Goal: Task Accomplishment & Management: Complete application form

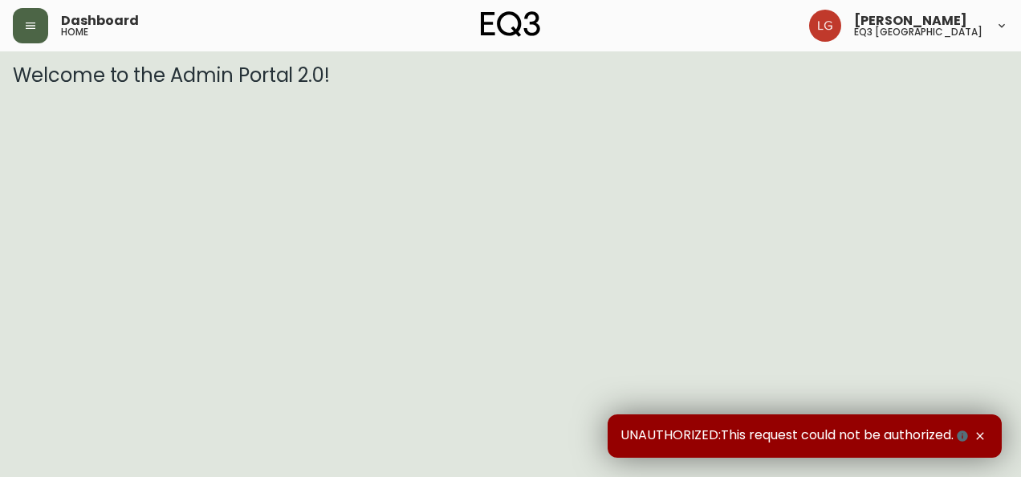
click at [25, 25] on icon "button" at bounding box center [30, 25] width 13 height 13
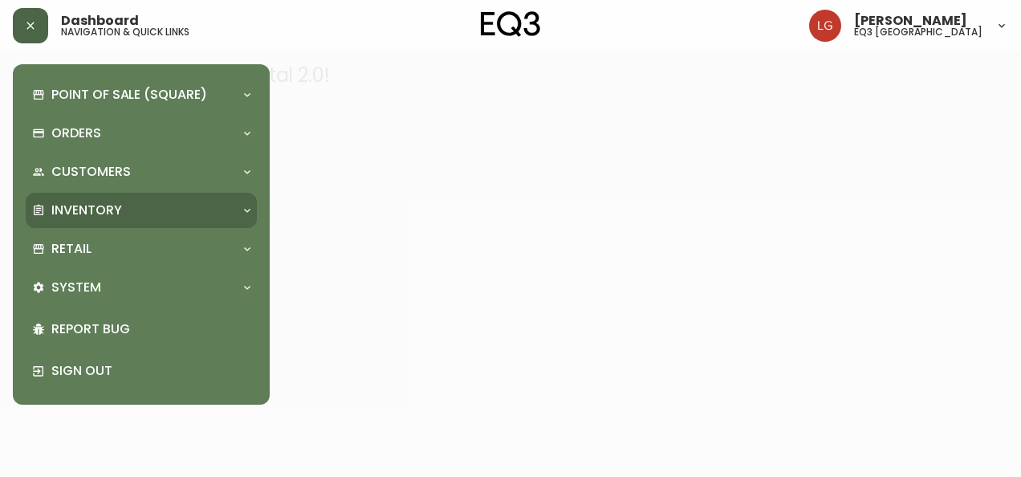
click at [109, 195] on div "Inventory" at bounding box center [141, 210] width 231 height 35
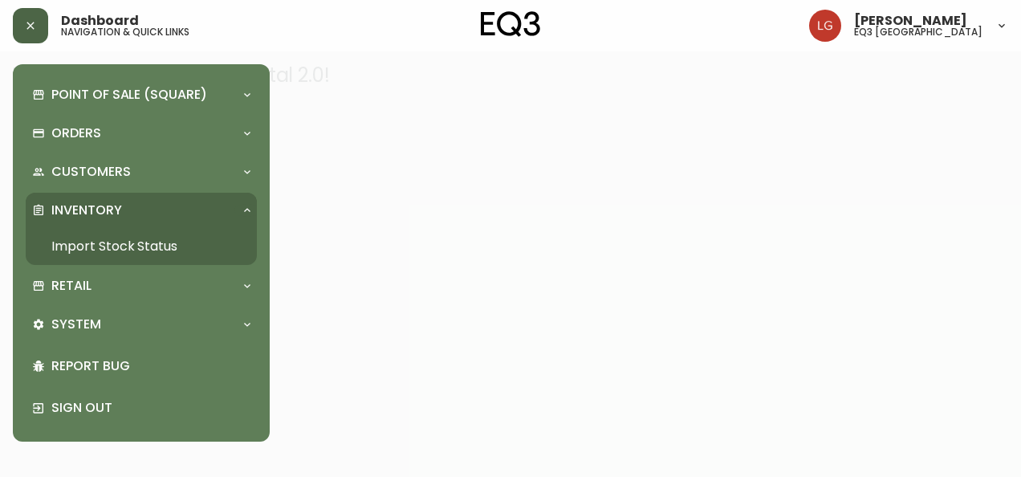
click at [148, 246] on link "Import Stock Status" at bounding box center [141, 246] width 231 height 37
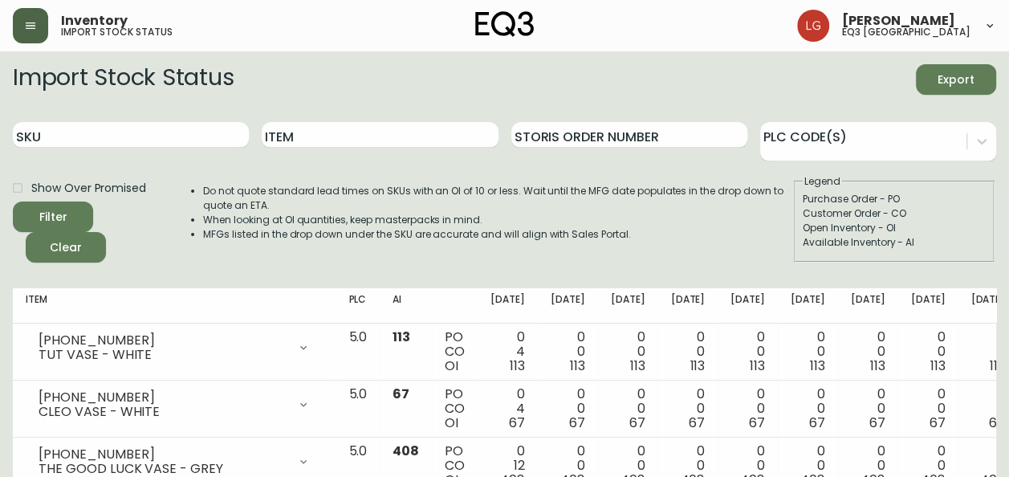
click at [27, 34] on button "button" at bounding box center [30, 25] width 35 height 35
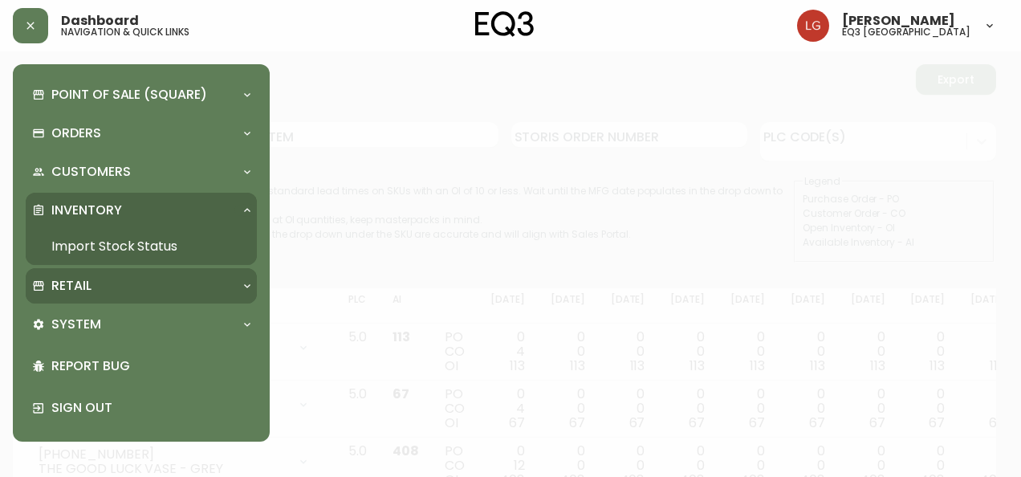
click at [77, 284] on p "Retail" at bounding box center [71, 286] width 40 height 18
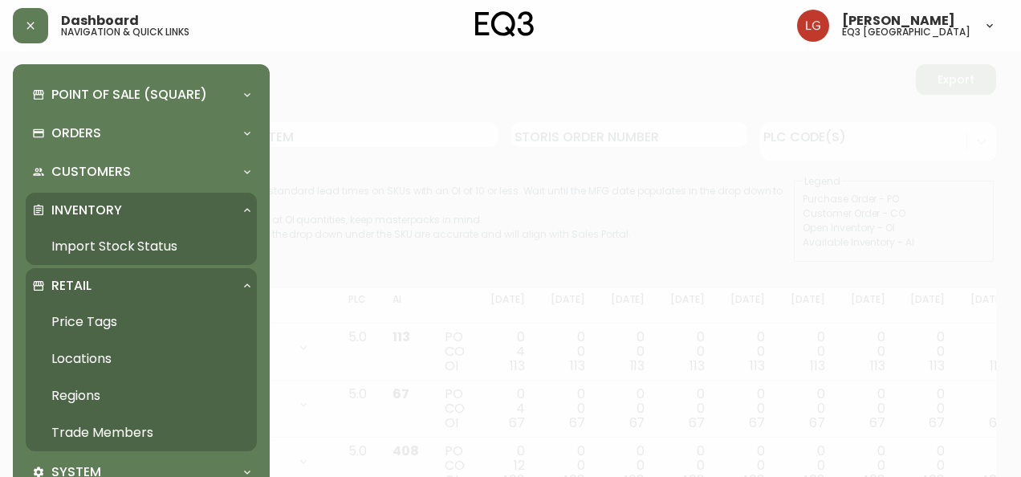
click at [107, 429] on link "Trade Members" at bounding box center [141, 432] width 231 height 37
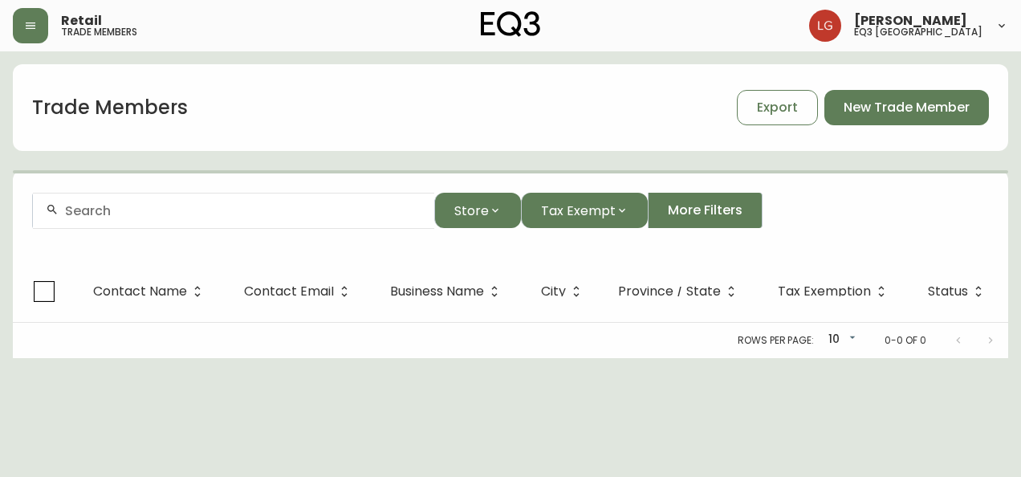
click at [322, 218] on div at bounding box center [233, 211] width 401 height 36
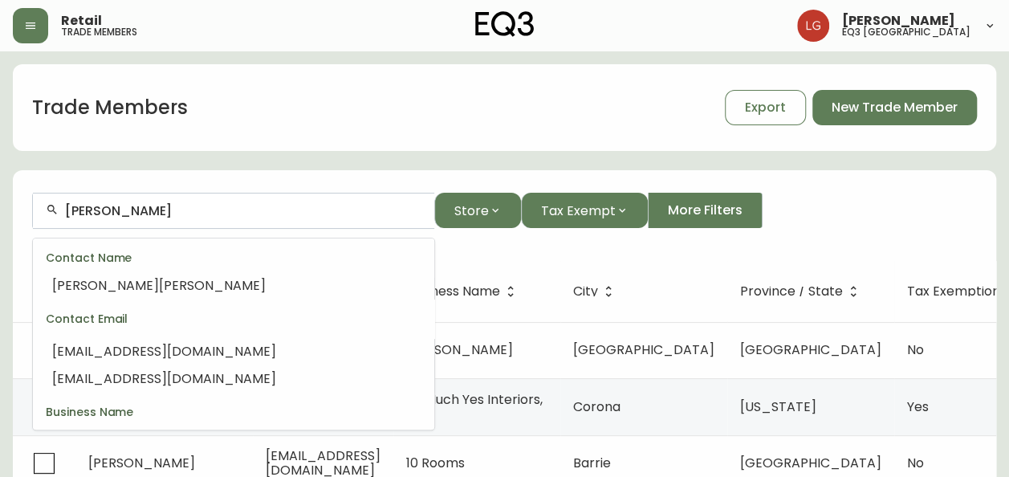
scroll to position [274, 0]
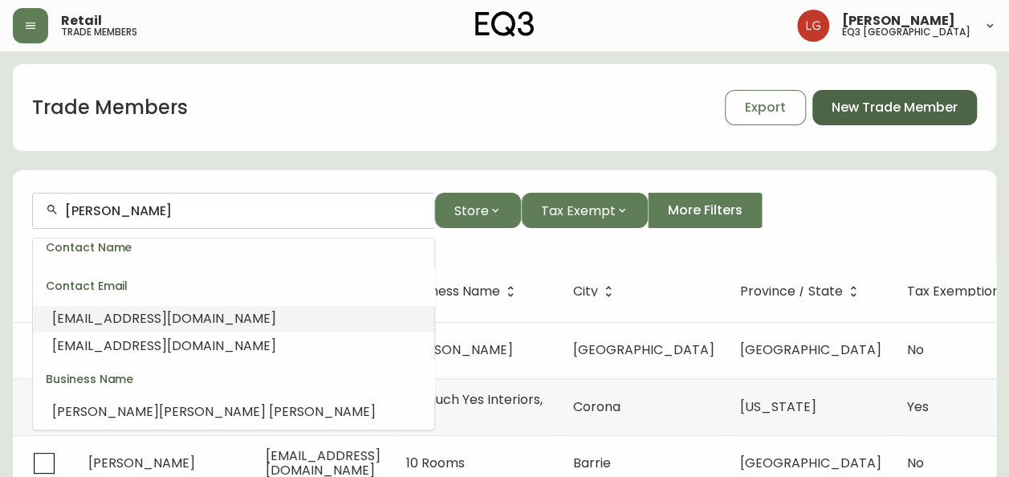
type input "[PERSON_NAME]"
click at [881, 111] on span "New Trade Member" at bounding box center [894, 108] width 126 height 18
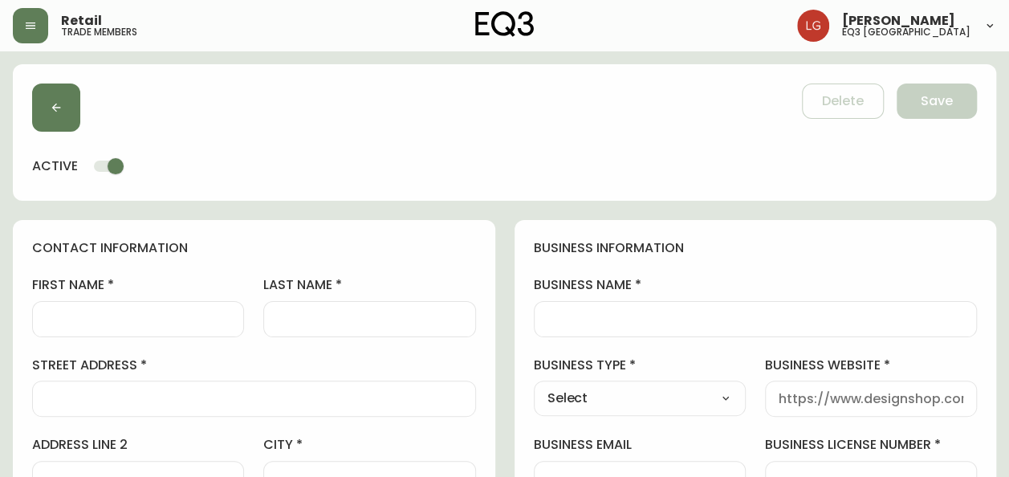
click at [565, 327] on div at bounding box center [756, 319] width 444 height 36
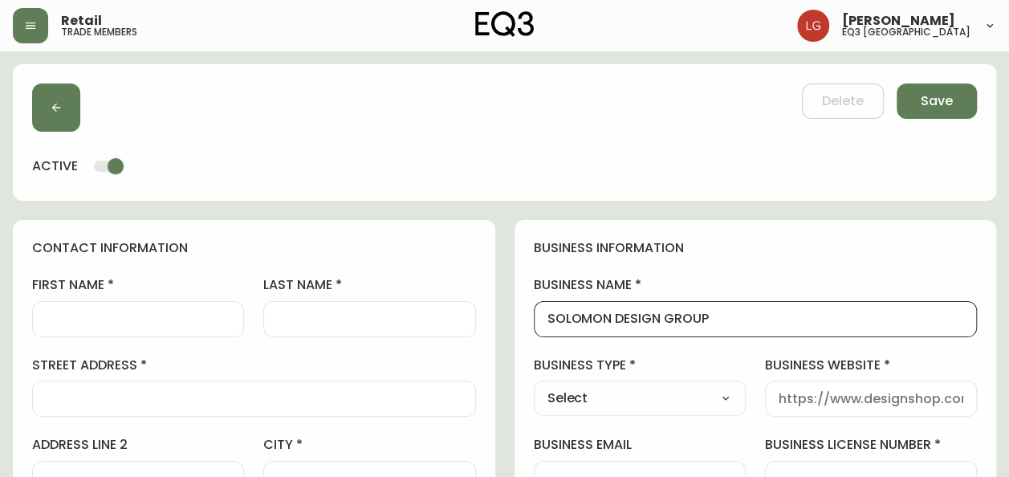
type input "SOLOMON DESIGN GROUP"
click at [690, 388] on select "Select Interior Designer Architect Home Builder Contractor Real Estate Agent Ho…" at bounding box center [640, 398] width 212 height 24
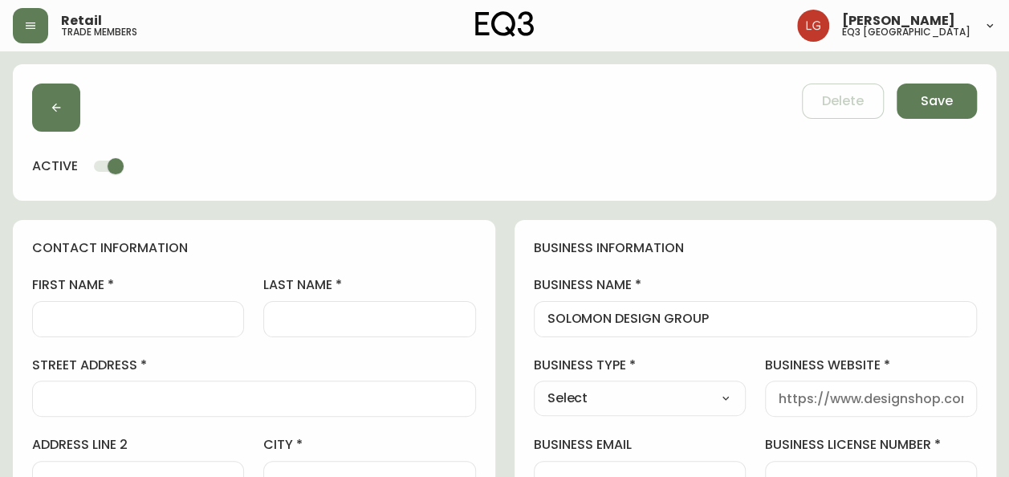
select select "Architect"
click at [534, 386] on select "Select Interior Designer Architect Home Builder Contractor Real Estate Agent Ho…" at bounding box center [640, 398] width 212 height 24
type input "Architect"
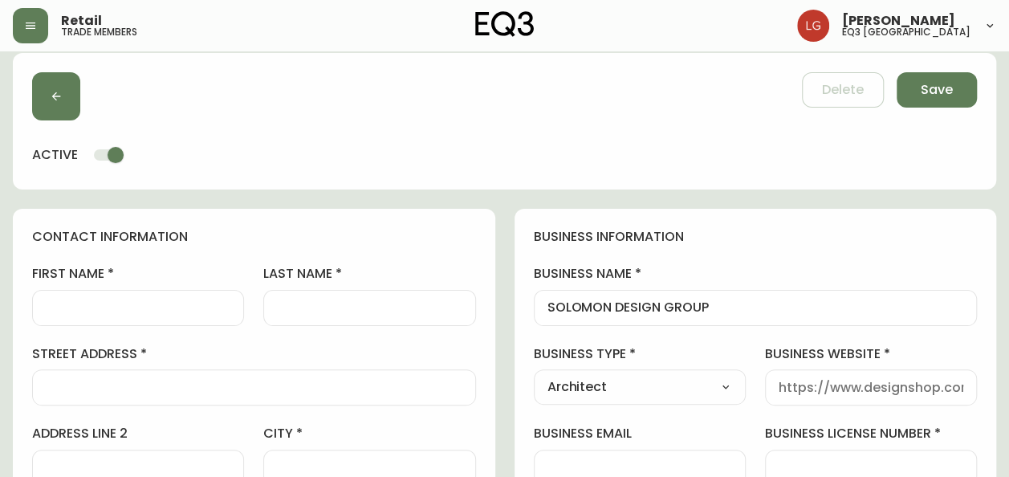
scroll to position [160, 0]
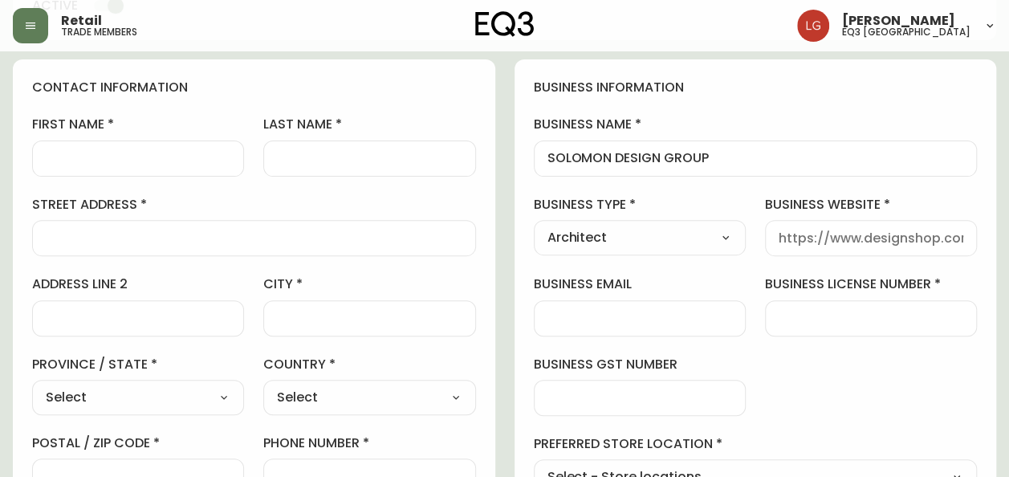
click at [146, 225] on div at bounding box center [254, 238] width 444 height 36
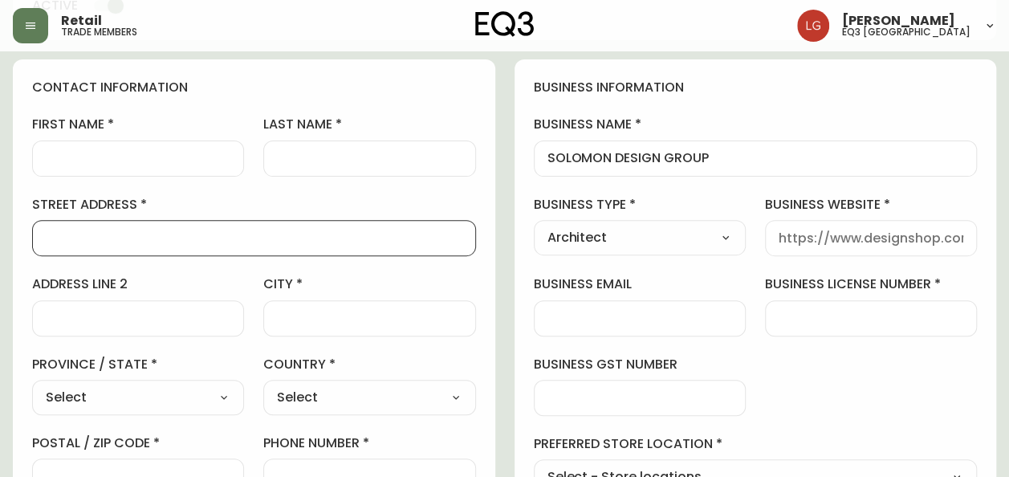
paste input "[STREET_ADDRESS][PERSON_NAME]"
type input "[STREET_ADDRESS][PERSON_NAME]"
click at [317, 319] on input "city" at bounding box center [369, 318] width 185 height 15
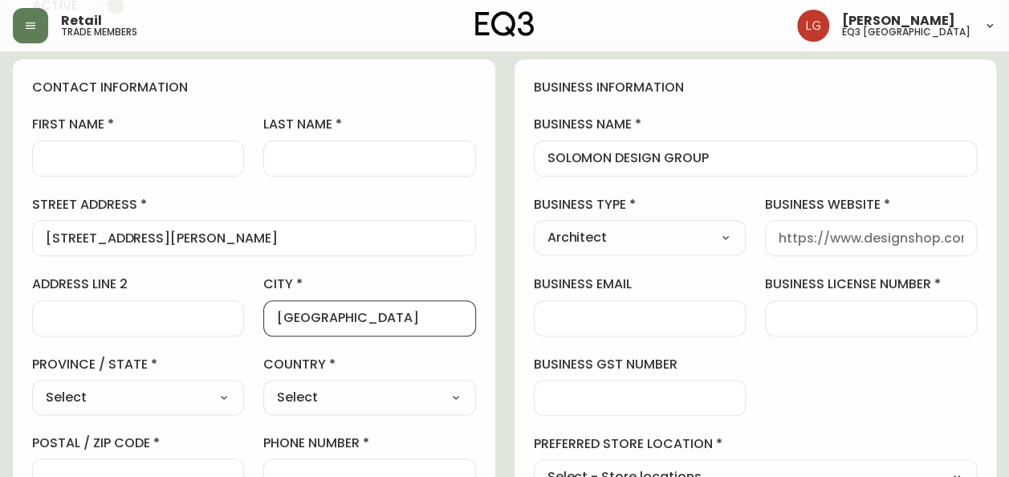
type input "[GEOGRAPHIC_DATA]"
click at [193, 394] on select "Select [GEOGRAPHIC_DATA] [GEOGRAPHIC_DATA] [GEOGRAPHIC_DATA] [GEOGRAPHIC_DATA] …" at bounding box center [138, 397] width 212 height 24
select select "MB"
click at [32, 385] on select "Select [GEOGRAPHIC_DATA] [GEOGRAPHIC_DATA] [GEOGRAPHIC_DATA] [GEOGRAPHIC_DATA] …" at bounding box center [138, 397] width 212 height 24
type input "[GEOGRAPHIC_DATA]"
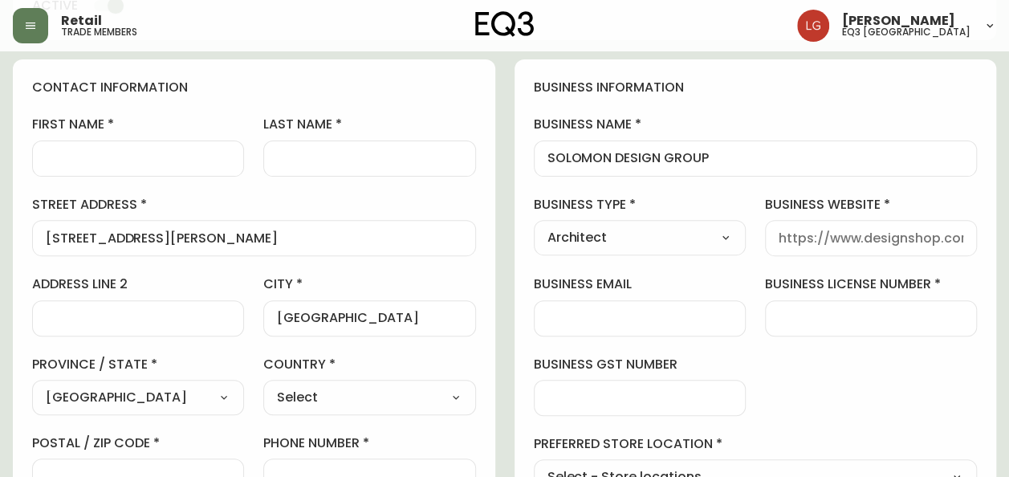
click at [329, 404] on select "Select [GEOGRAPHIC_DATA] [GEOGRAPHIC_DATA]" at bounding box center [369, 397] width 212 height 24
select select "CA"
click at [263, 385] on select "Select [GEOGRAPHIC_DATA] [GEOGRAPHIC_DATA]" at bounding box center [369, 397] width 212 height 24
type input "[GEOGRAPHIC_DATA]"
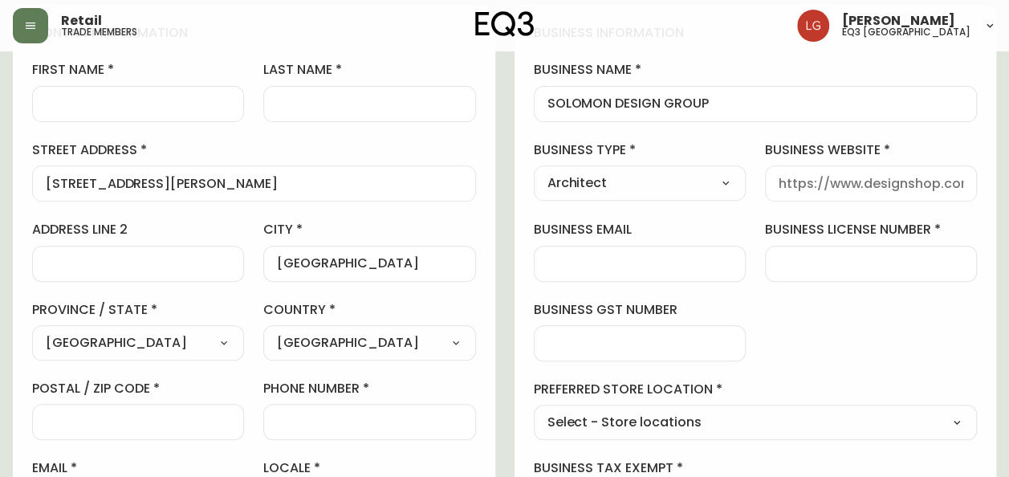
scroll to position [241, 0]
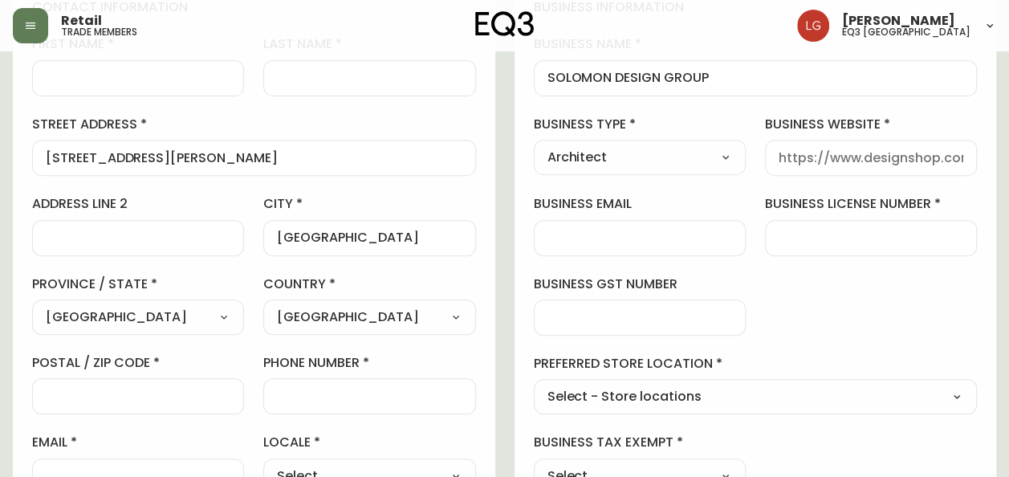
click at [199, 379] on div at bounding box center [138, 396] width 212 height 36
paste input "R3M 1M7"
type input "R3M 1M7"
click at [387, 392] on input "phone number" at bounding box center [369, 395] width 185 height 15
paste input "[PHONE_NUMBER]"
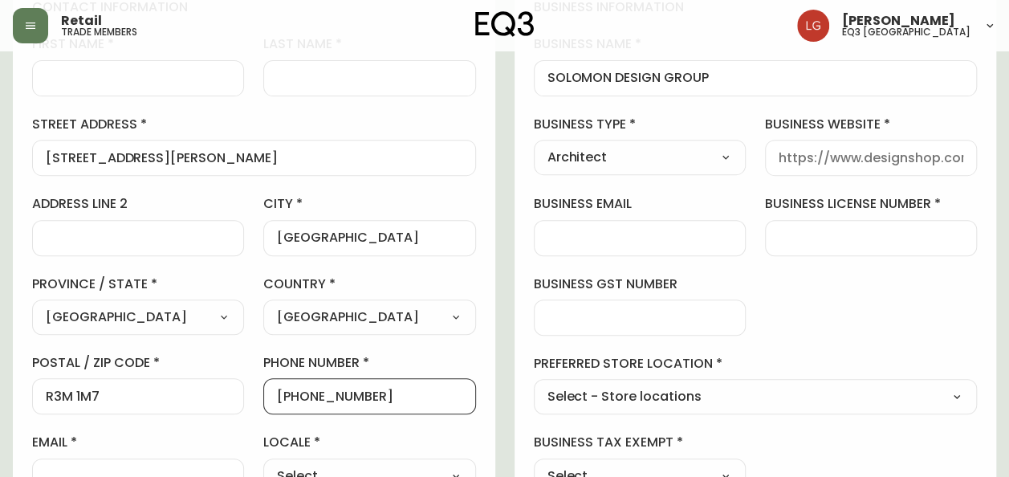
scroll to position [321, 0]
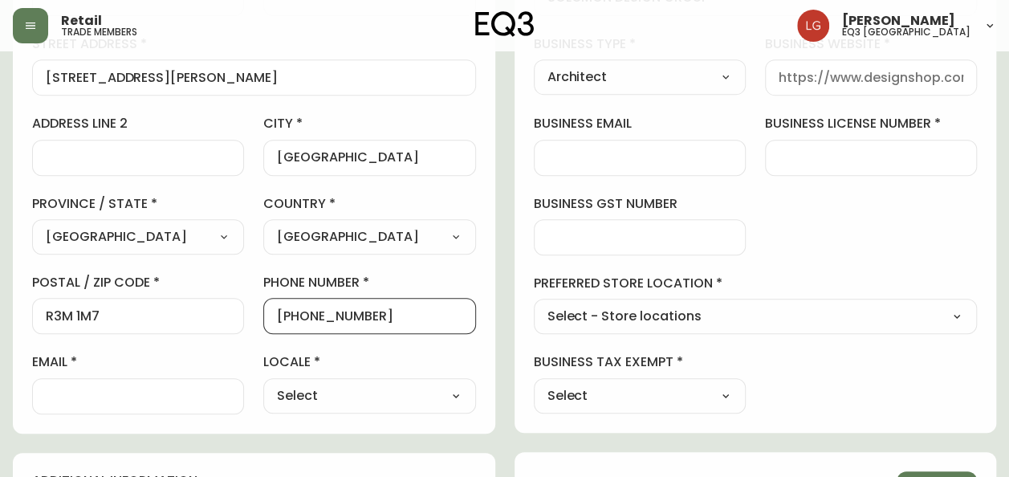
type input "[PHONE_NUMBER]"
click at [201, 388] on input "email" at bounding box center [138, 395] width 185 height 15
paste input "[EMAIL_ADDRESS][DOMAIN_NAME]"
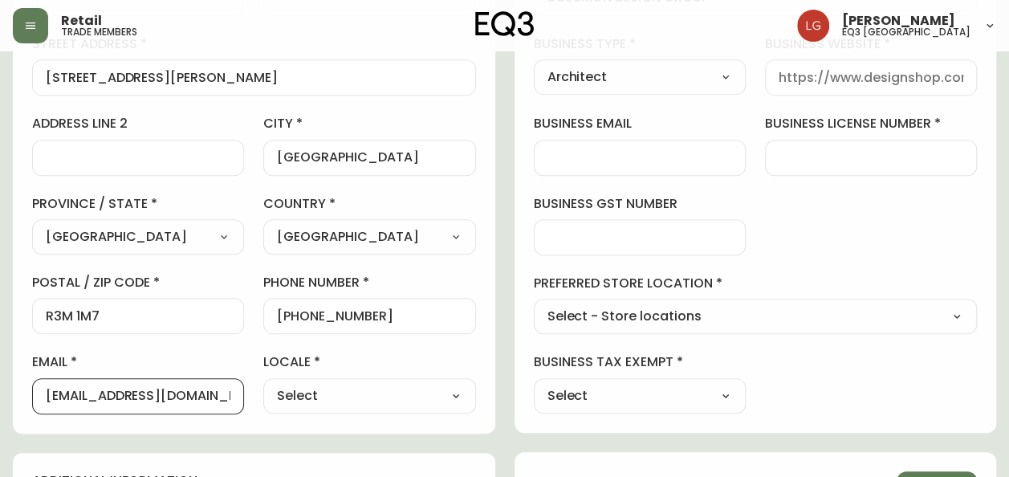
type input "[EMAIL_ADDRESS][DOMAIN_NAME]"
click at [334, 416] on div "contact information first name last name street address [STREET_ADDRESS][PERSON…" at bounding box center [254, 166] width 482 height 534
click at [340, 397] on select "Select CA_EN [GEOGRAPHIC_DATA] US_EN" at bounding box center [369, 396] width 212 height 24
select select "CA_EN"
click at [263, 384] on select "Select CA_EN [GEOGRAPHIC_DATA] US_EN" at bounding box center [369, 396] width 212 height 24
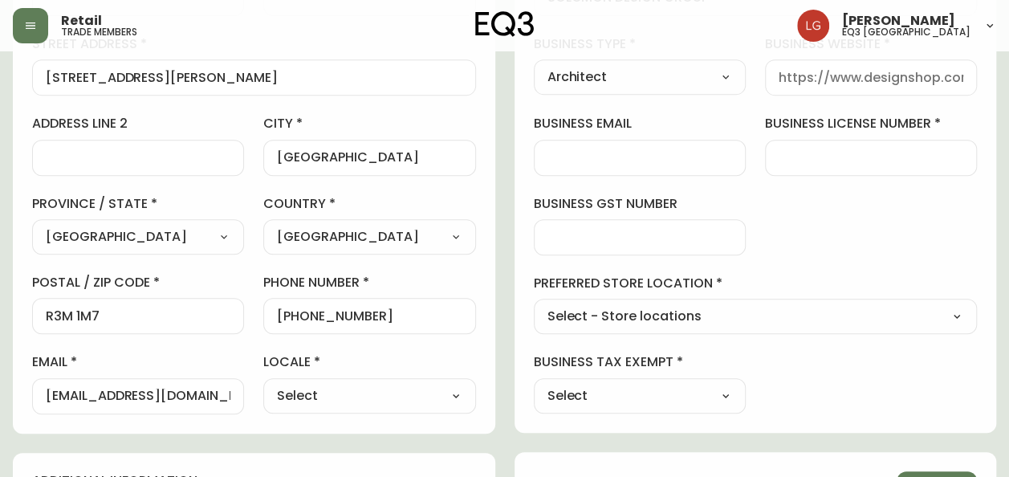
type input "CA_EN"
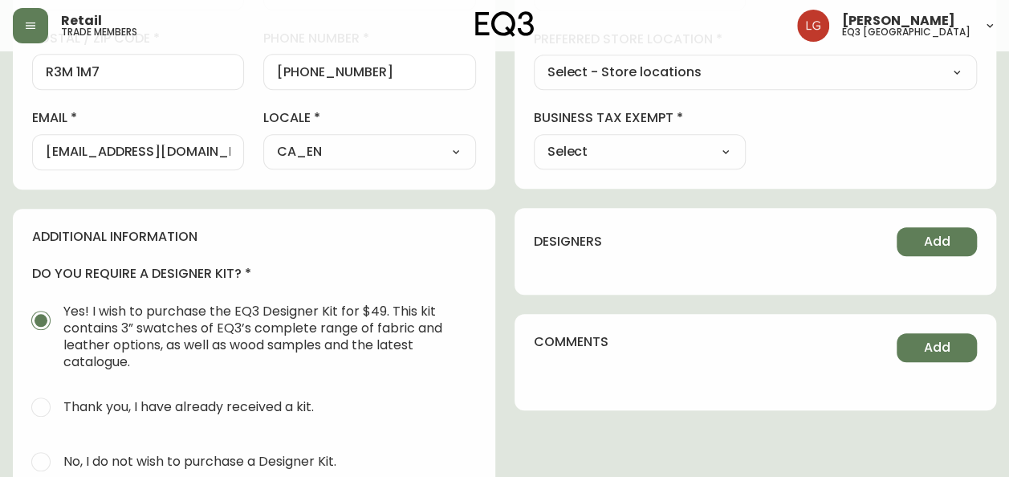
scroll to position [642, 0]
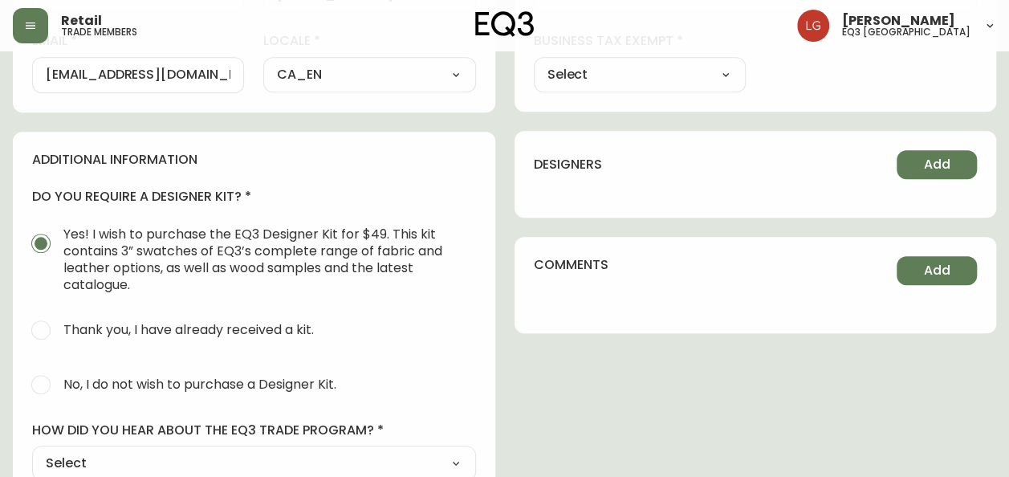
click at [266, 384] on span "No, I do not wish to purchase a Designer Kit." at bounding box center [199, 384] width 273 height 17
click at [59, 384] on input "No, I do not wish to purchase a Designer Kit." at bounding box center [40, 384] width 35 height 35
radio input "true"
radio input "false"
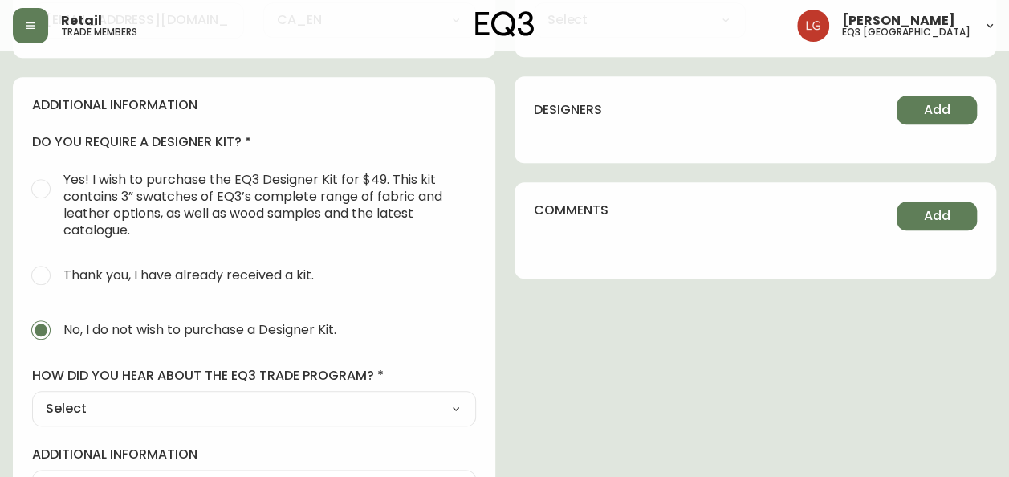
scroll to position [722, 0]
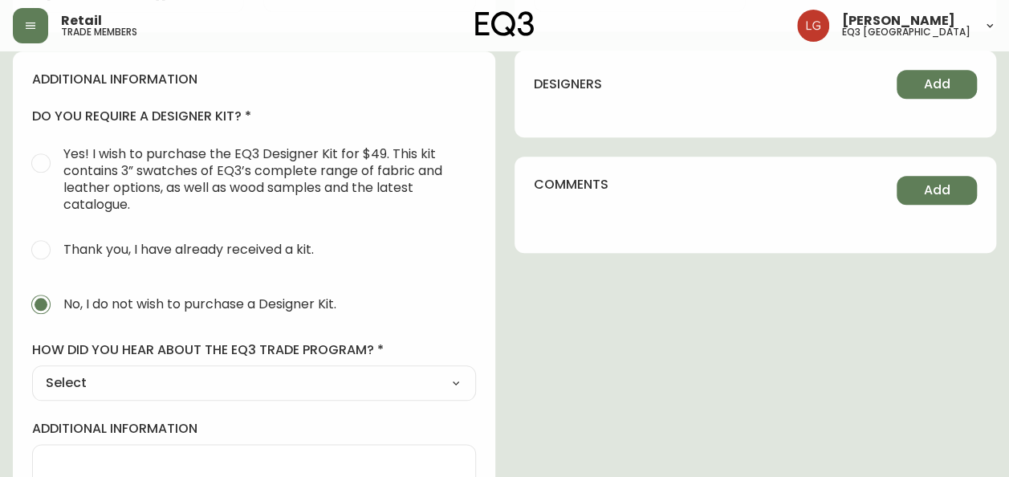
click at [299, 372] on select "Select Social Media Advertisement Trade Show Outreach from a Trade Rep Other" at bounding box center [254, 383] width 444 height 24
select select "Other"
click at [32, 371] on select "Select Social Media Advertisement Trade Show Outreach from a Trade Rep Other" at bounding box center [254, 383] width 444 height 24
type input "Other"
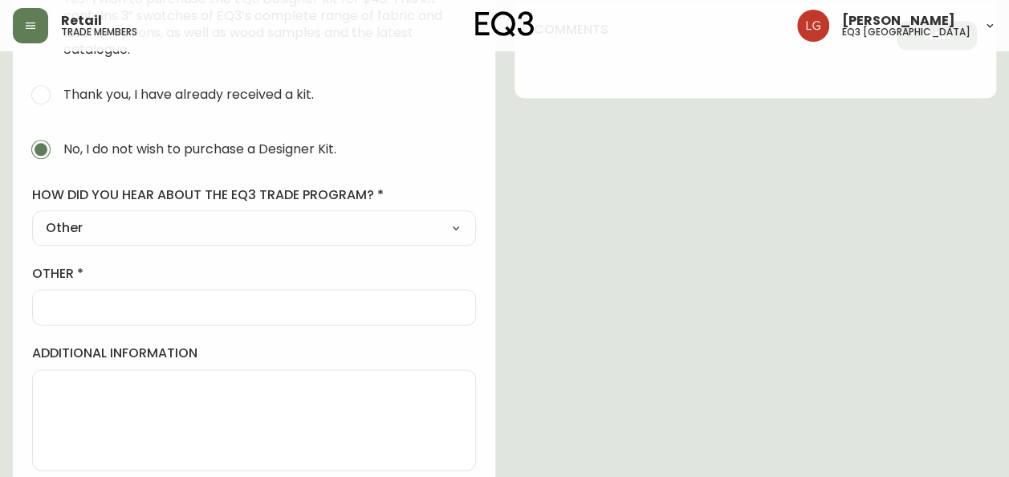
scroll to position [883, 0]
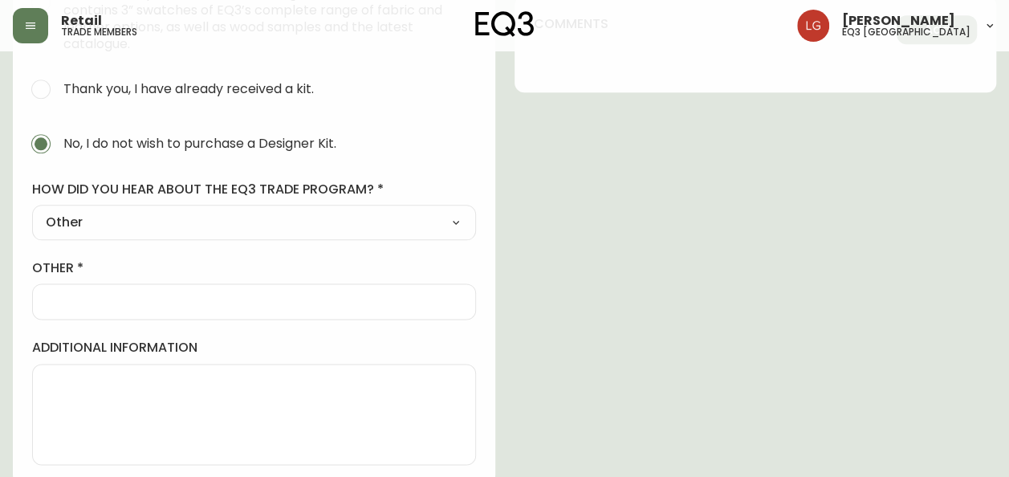
click at [303, 294] on input "other" at bounding box center [254, 301] width 416 height 15
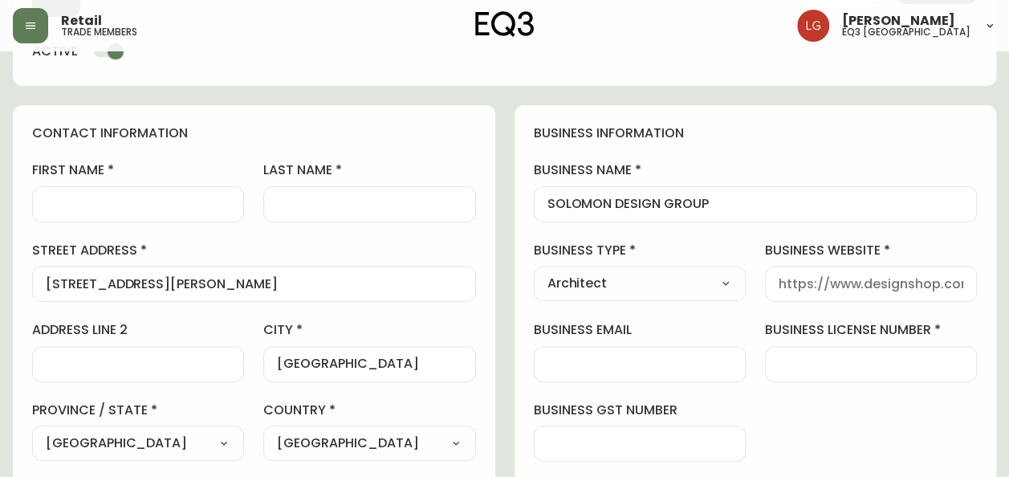
scroll to position [80, 0]
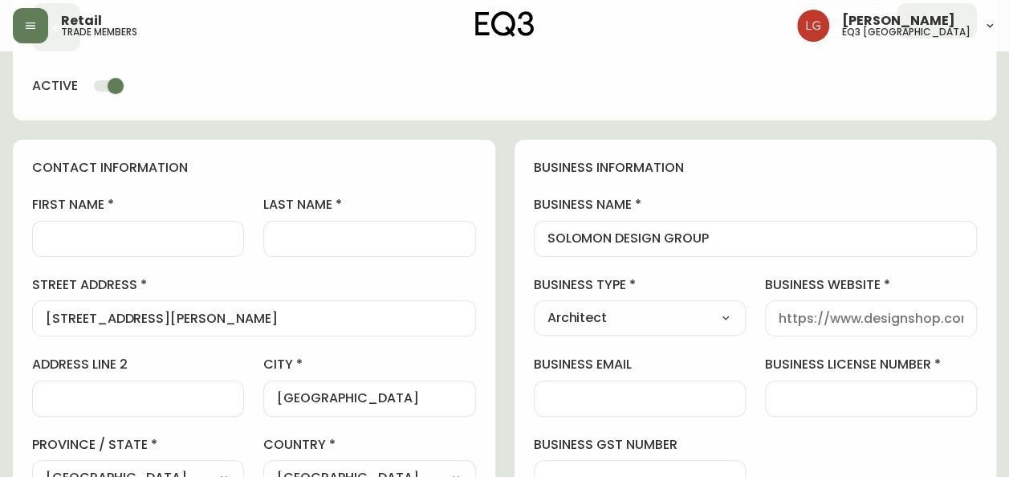
type input "CALLED THE STORE."
click at [100, 224] on div at bounding box center [138, 239] width 212 height 36
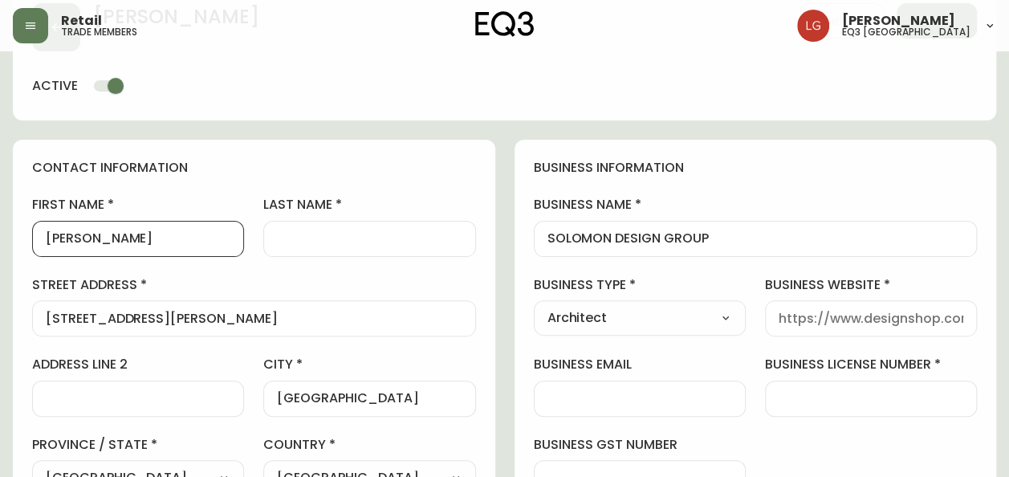
type input "[PERSON_NAME]"
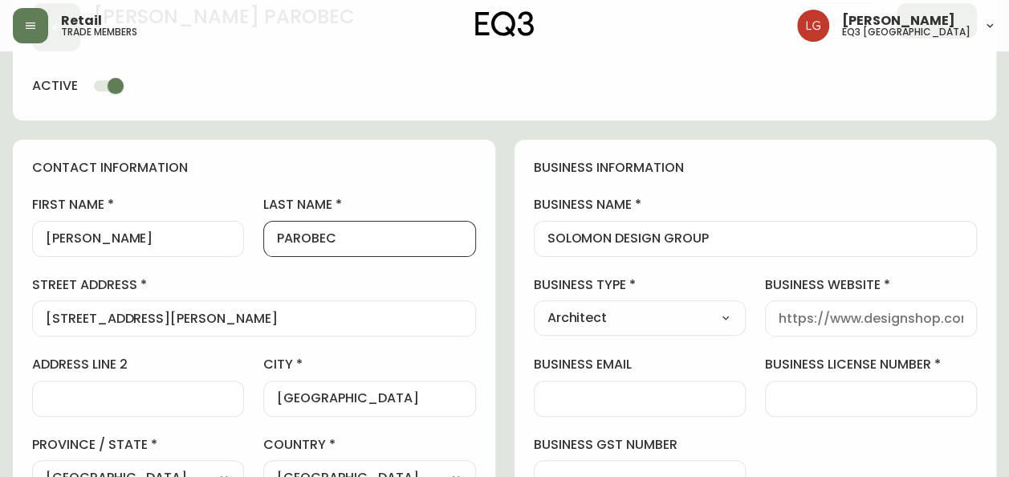
type input "PAROBEC"
click at [678, 388] on div at bounding box center [640, 398] width 212 height 36
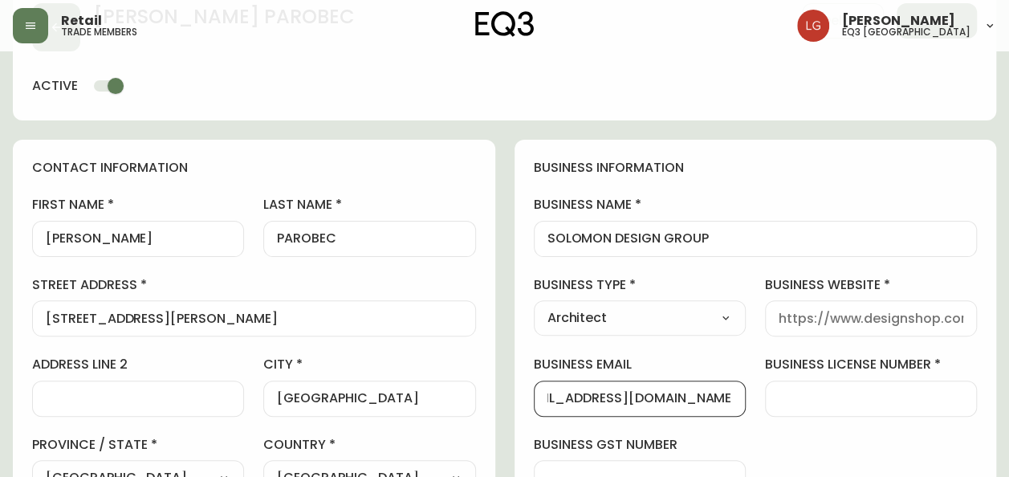
scroll to position [0, 45]
type input "[EMAIL_ADDRESS][DOMAIN_NAME]"
click at [794, 395] on input "business license number" at bounding box center [870, 398] width 185 height 15
click at [775, 429] on div "business information business name [PERSON_NAME] DESIGN GROUP business type Arc…" at bounding box center [755, 407] width 482 height 534
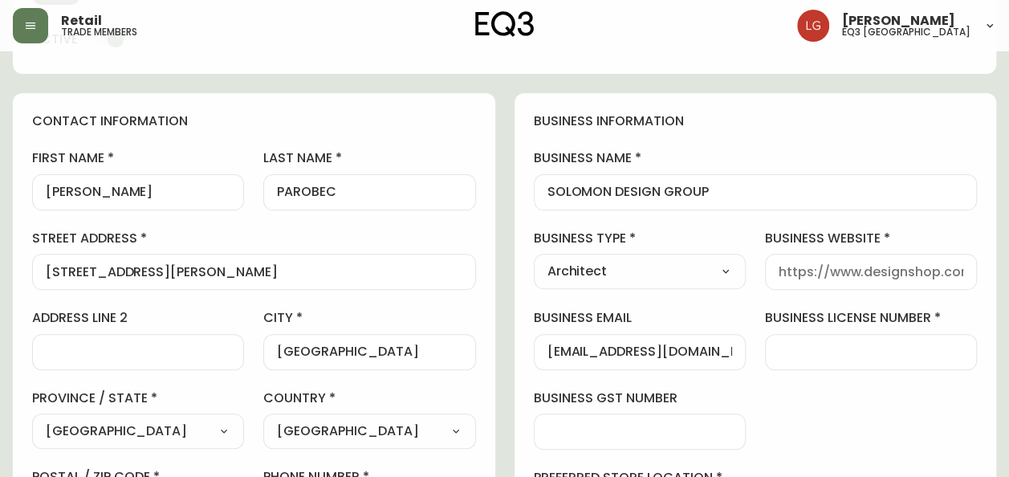
scroll to position [160, 0]
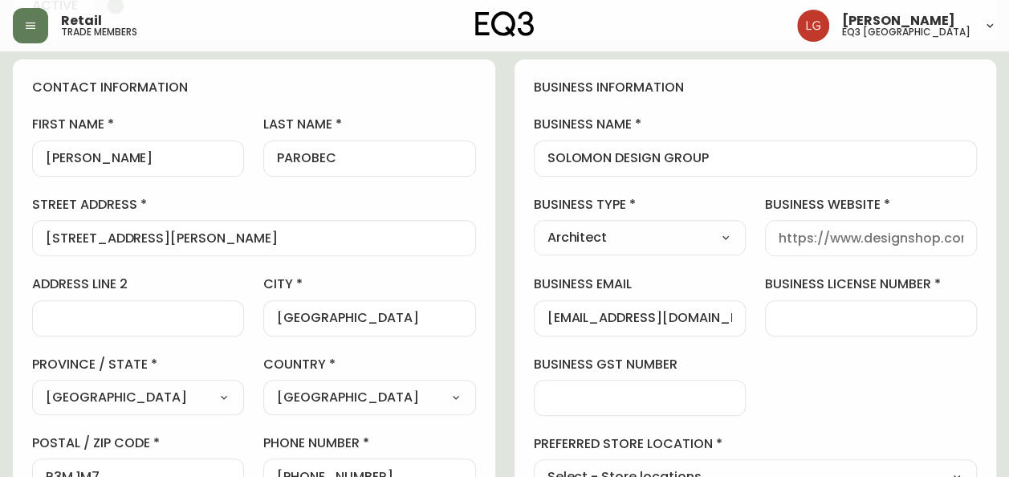
click at [830, 311] on input "business license number" at bounding box center [870, 318] width 185 height 15
paste input "767692312"
type input "767692312"
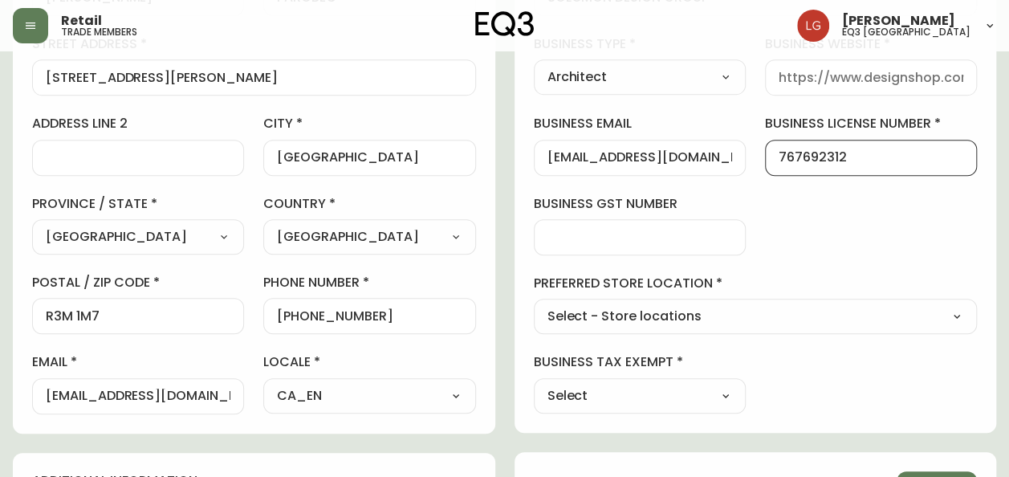
click at [725, 305] on select "Select - Store locations EQ3 [GEOGRAPHIC_DATA] EQ3 [GEOGRAPHIC_DATA] [GEOGRAPHI…" at bounding box center [756, 317] width 444 height 24
select select "cjw10z96p003c6gs0ds8faz1n"
click at [534, 305] on select "Select - Store locations EQ3 [GEOGRAPHIC_DATA] EQ3 [GEOGRAPHIC_DATA] [GEOGRAPHI…" at bounding box center [756, 317] width 444 height 24
type input "EQ3 [GEOGRAPHIC_DATA]"
click at [677, 394] on select "Select Yes No" at bounding box center [640, 396] width 212 height 24
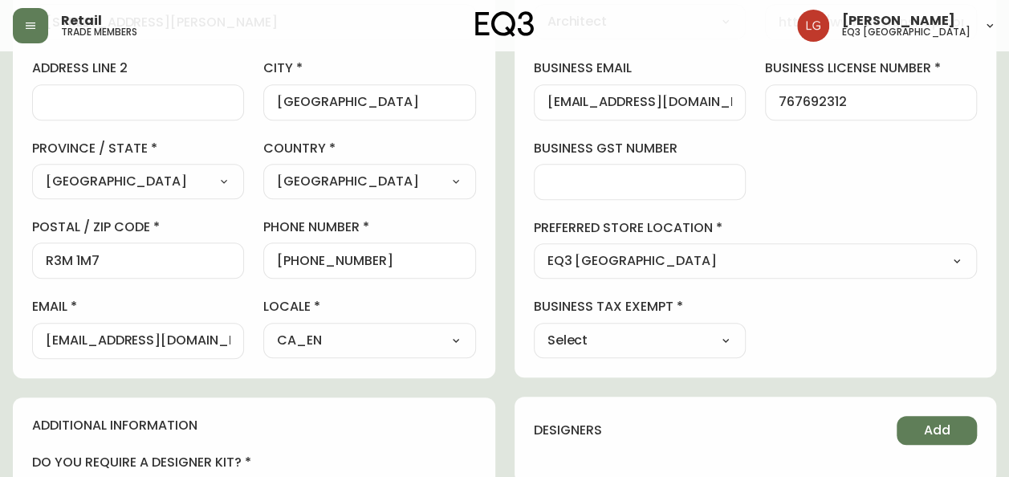
scroll to position [401, 0]
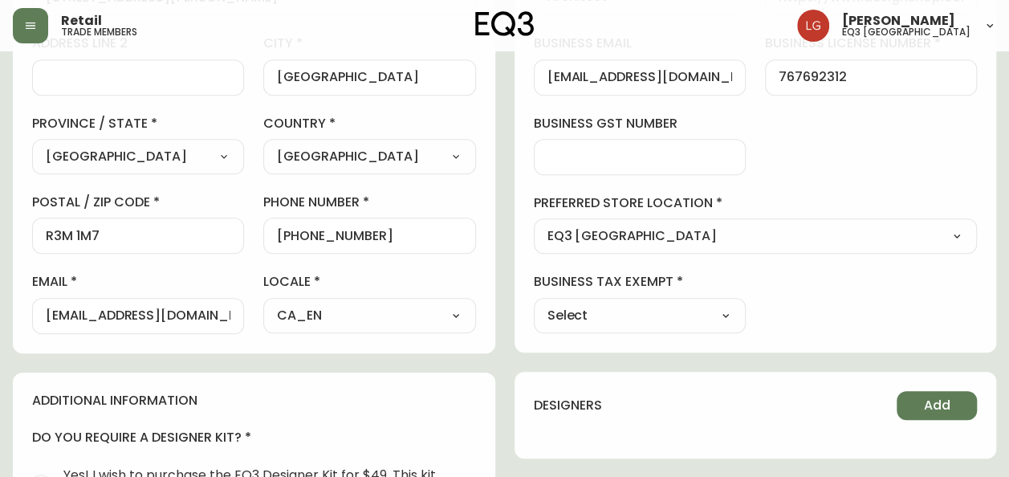
click at [666, 319] on select "Select Yes No" at bounding box center [640, 315] width 212 height 24
select select "false"
click at [534, 303] on select "Select Yes No" at bounding box center [640, 315] width 212 height 24
type input "No"
click at [753, 337] on div "business information business name [PERSON_NAME] DESIGN GROUP business type Arc…" at bounding box center [755, 86] width 482 height 534
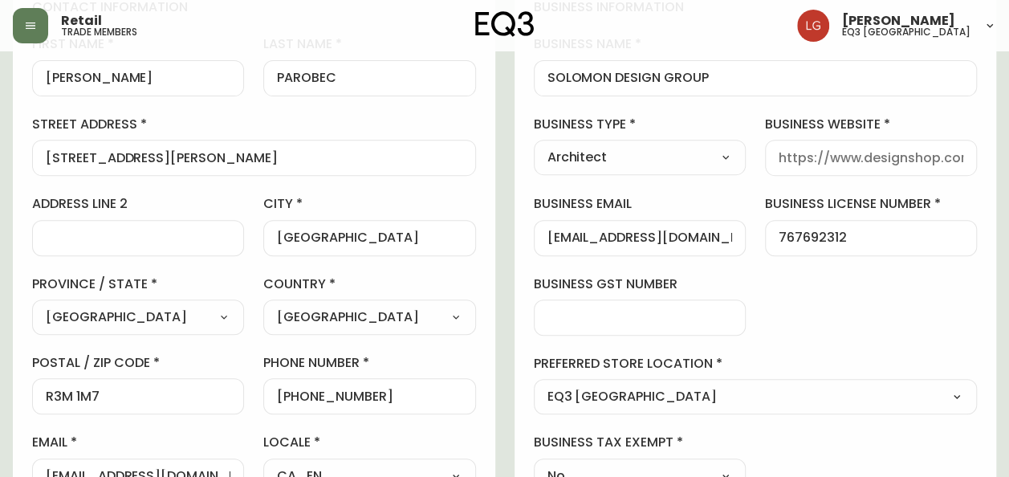
scroll to position [160, 0]
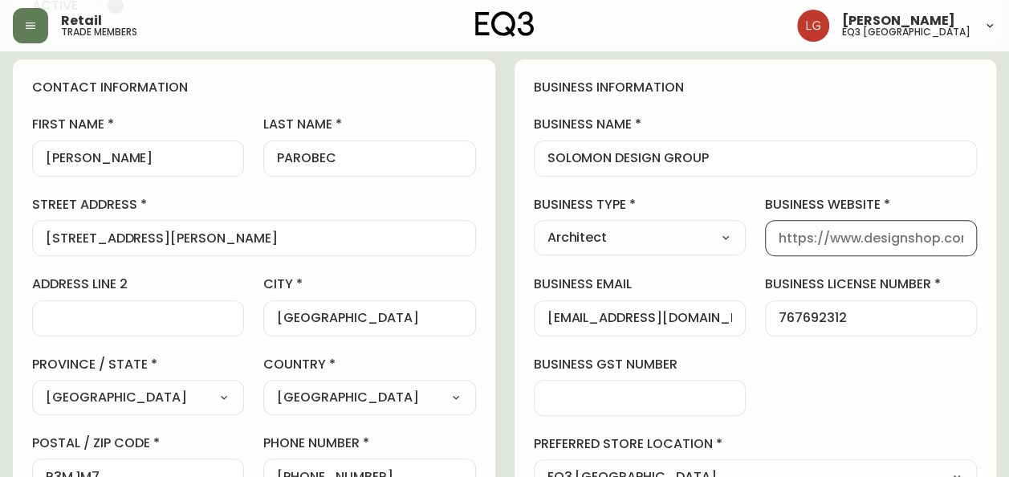
click at [836, 240] on input "business website" at bounding box center [870, 237] width 185 height 15
paste input "[DOMAIN_NAME]"
type input "[DOMAIN_NAME]"
click at [852, 374] on div "business information business name SOLOMON DESIGN GROUP business type Architect…" at bounding box center [755, 326] width 482 height 534
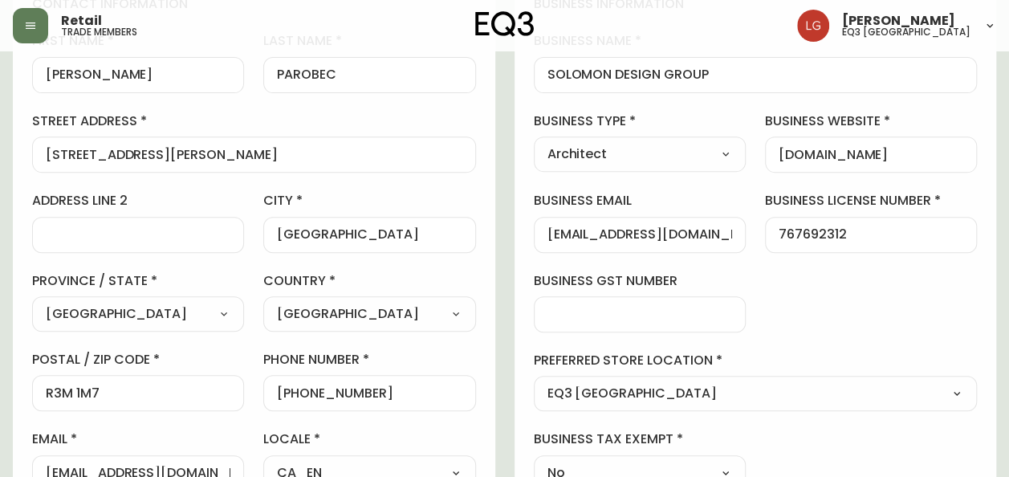
scroll to position [0, 0]
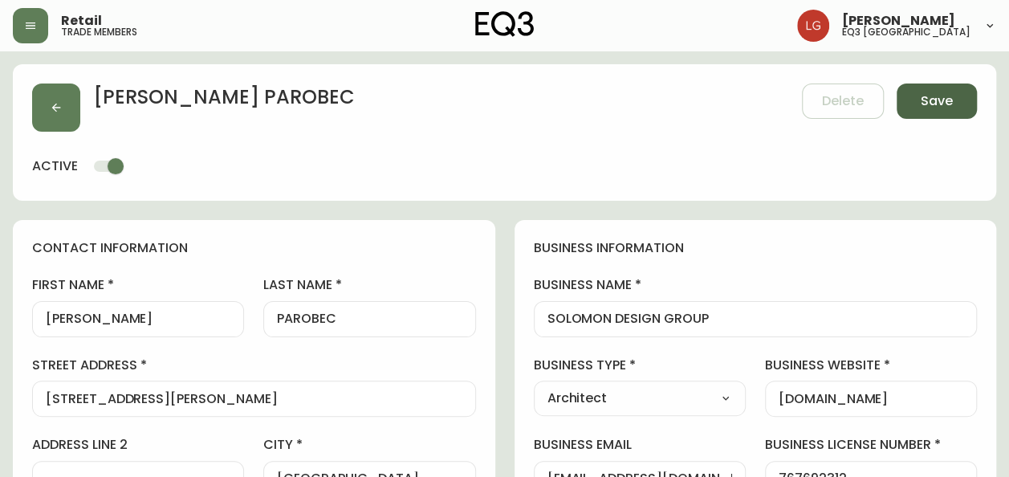
click at [961, 108] on button "Save" at bounding box center [936, 100] width 80 height 35
select select
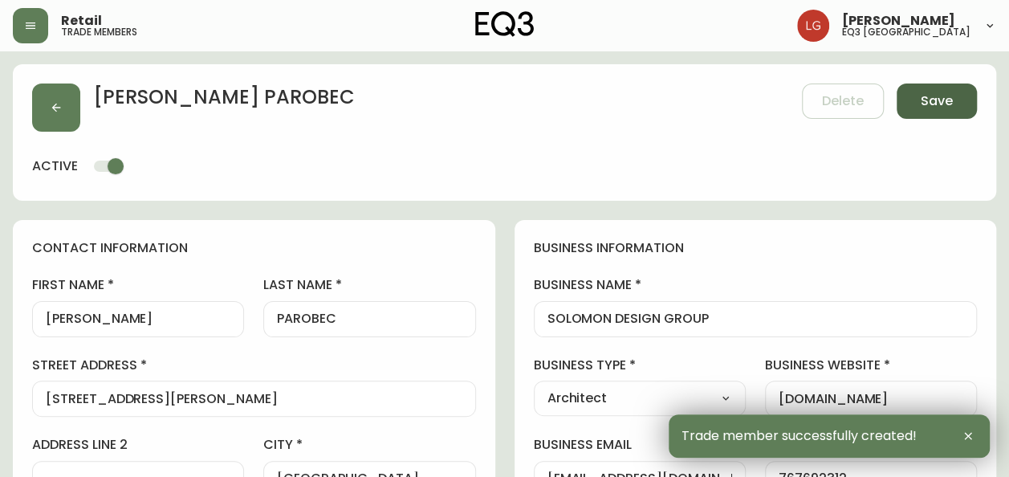
type input "[PHONE_NUMBER]"
type input "Other"
select select "Other"
type input "[EMAIL_ADDRESS][DOMAIN_NAME]"
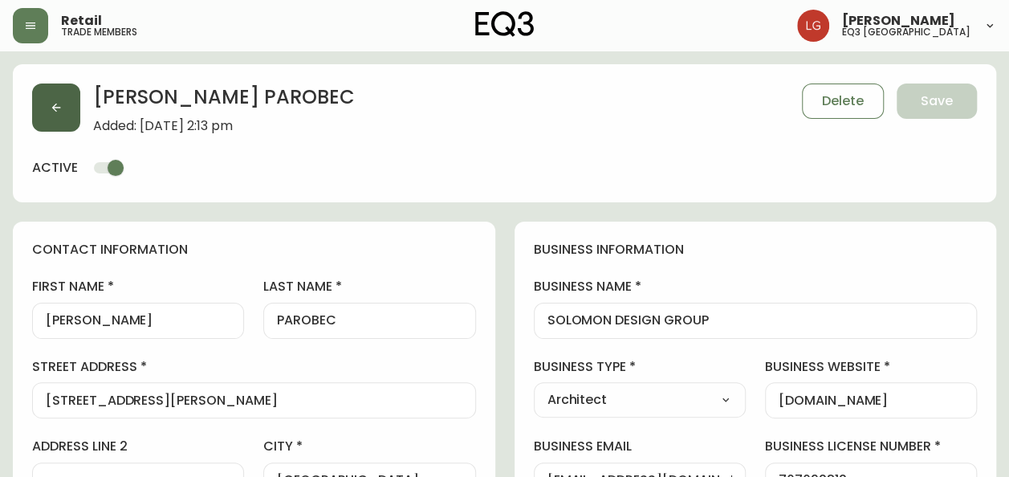
click at [61, 98] on button "button" at bounding box center [56, 107] width 48 height 48
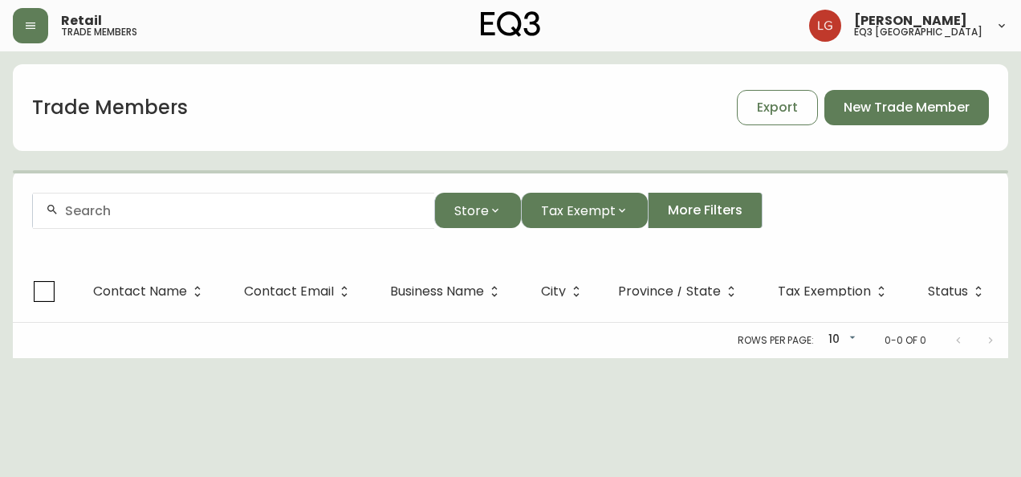
click at [212, 207] on input "text" at bounding box center [243, 210] width 356 height 15
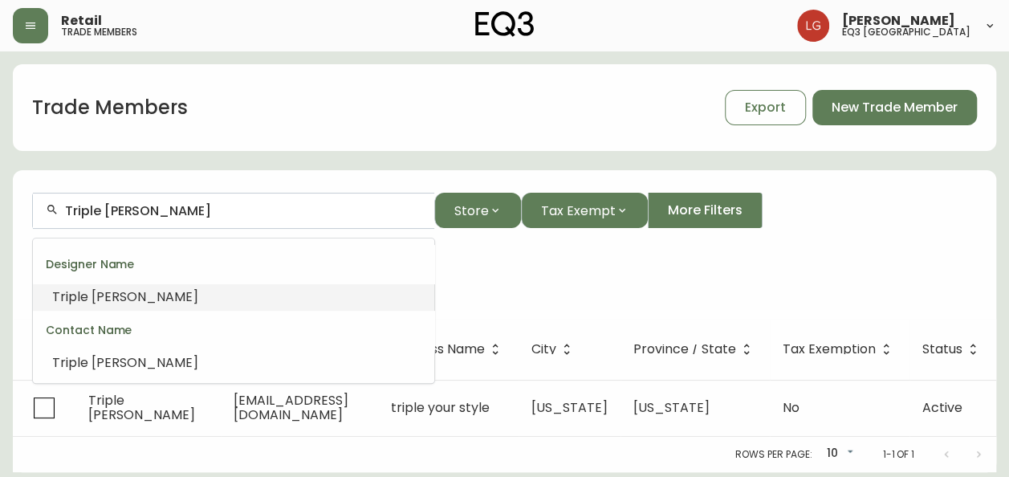
drag, startPoint x: 122, startPoint y: 202, endPoint x: 385, endPoint y: 249, distance: 267.3
click at [297, 247] on body "Retail trade members [PERSON_NAME] eq3 winnipeg Trade Members Export New Trade …" at bounding box center [504, 236] width 1009 height 472
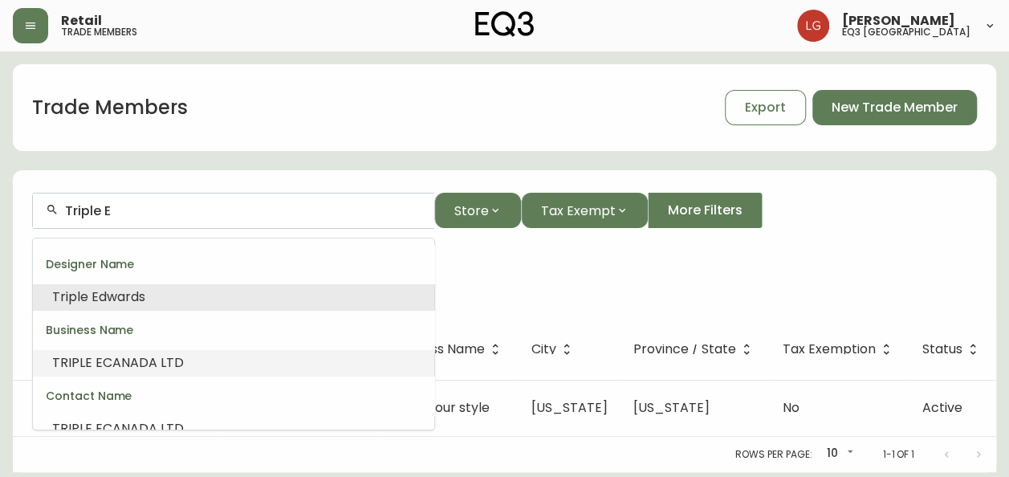
click at [327, 361] on li "TRIPLE E CANADA LTD" at bounding box center [233, 362] width 401 height 27
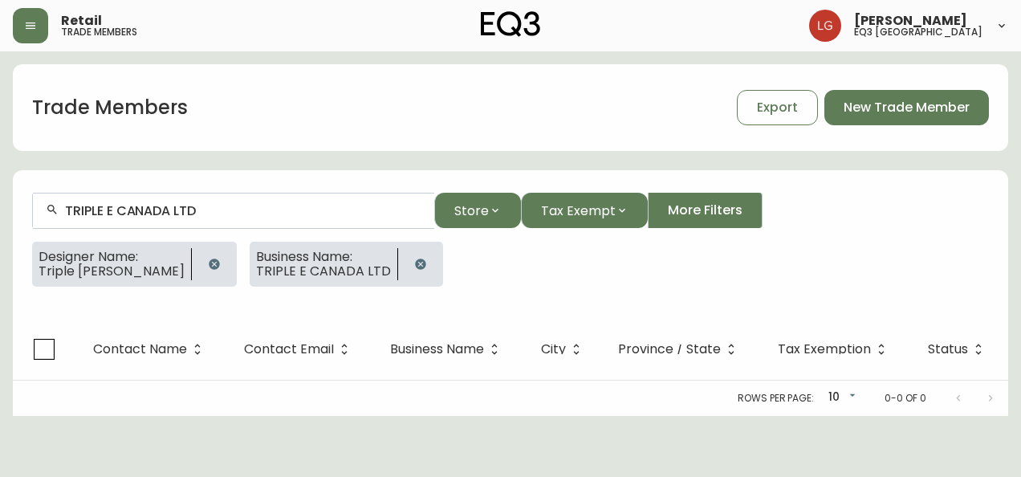
type input "TRIPLE E CANADA LTD"
click at [209, 260] on icon "button" at bounding box center [214, 263] width 10 height 10
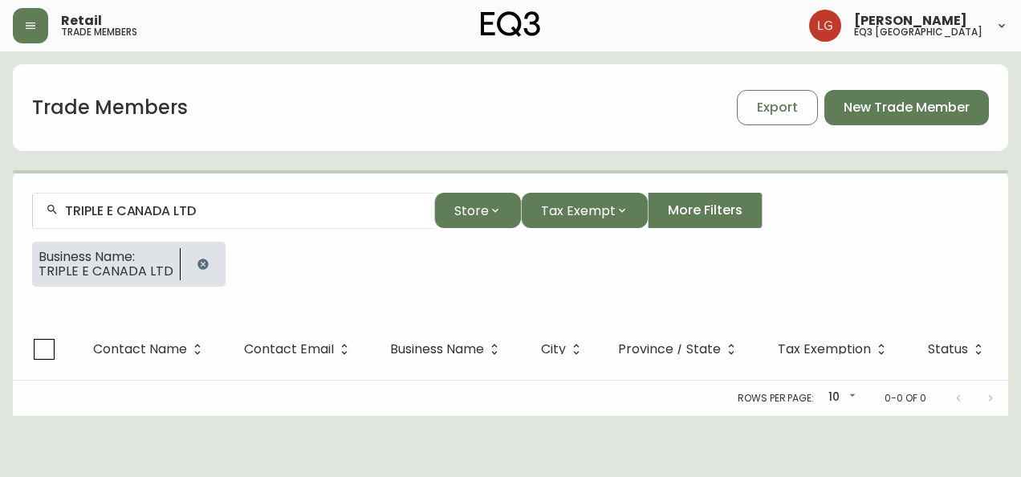
click at [145, 268] on span "TRIPLE E CANADA LTD" at bounding box center [106, 271] width 135 height 14
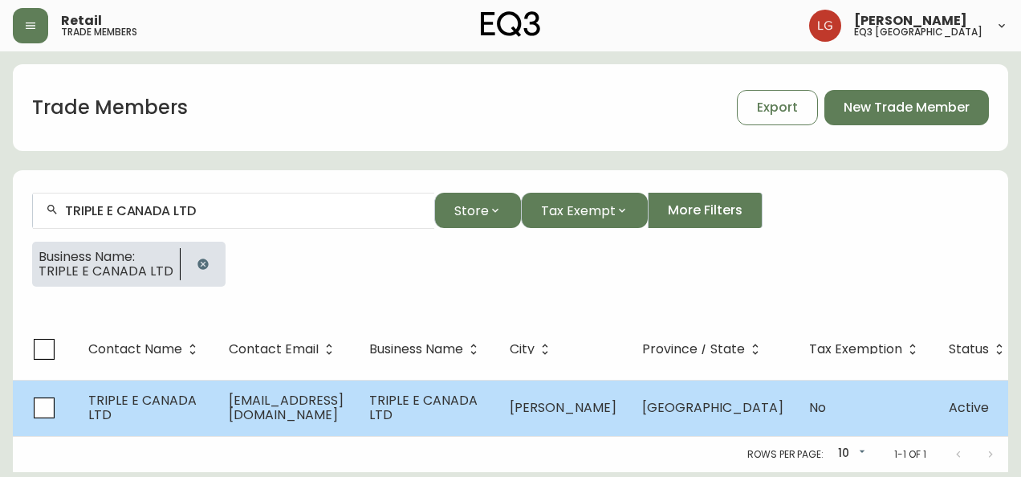
click at [197, 411] on span "TRIPLE E CANADA LTD" at bounding box center [142, 407] width 108 height 33
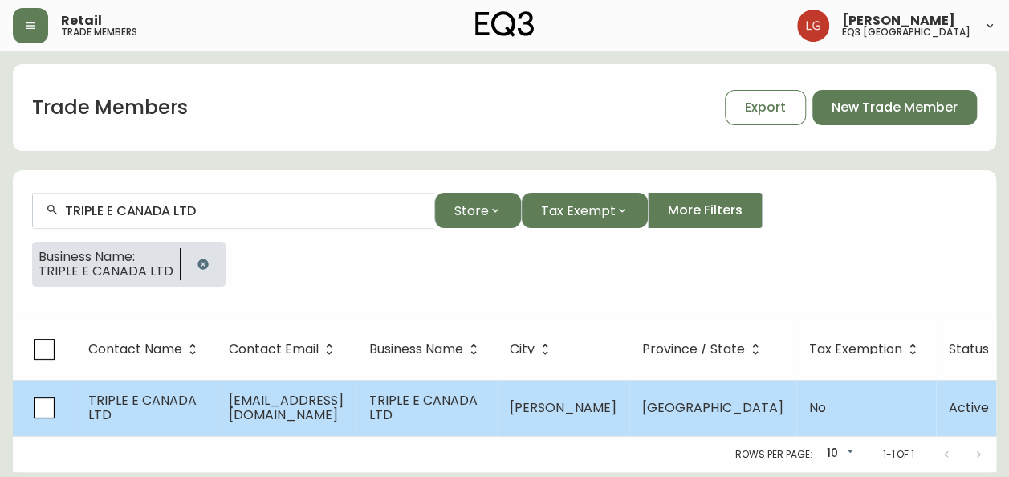
select select "MB"
select select "CA"
select select "CA_EN"
select select "Other"
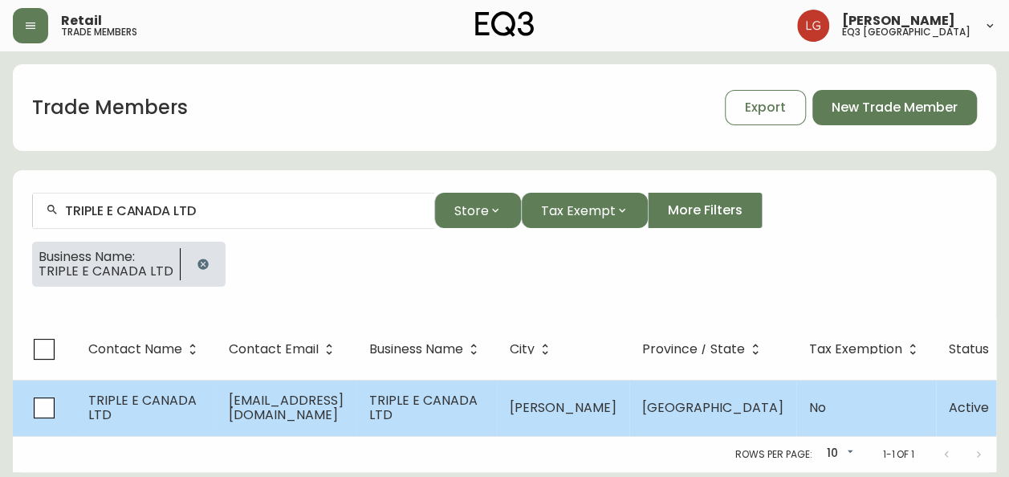
select select "false"
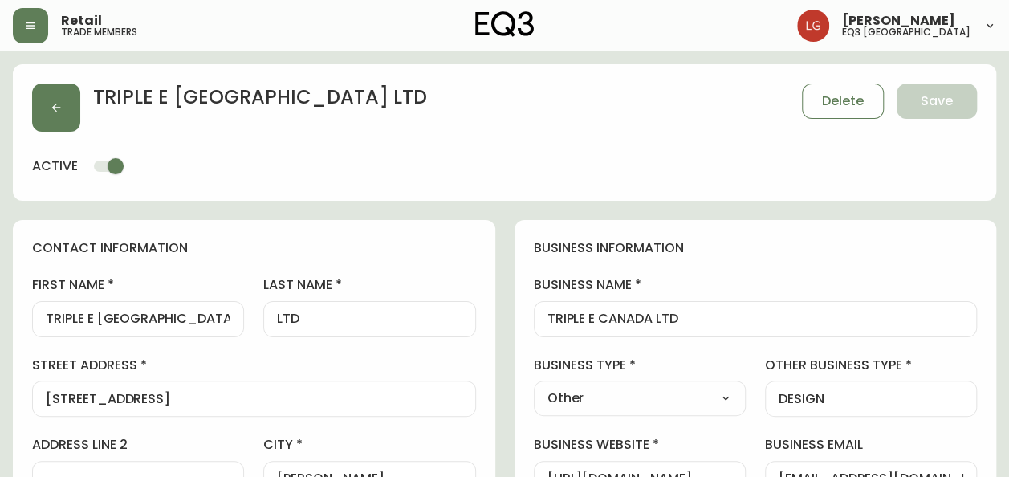
type input "EQ3 [GEOGRAPHIC_DATA]"
select select "cjw10z96p003c6gs0ds8faz1n"
click at [751, 301] on div "TRIPLE E CANADA LTD" at bounding box center [756, 319] width 444 height 36
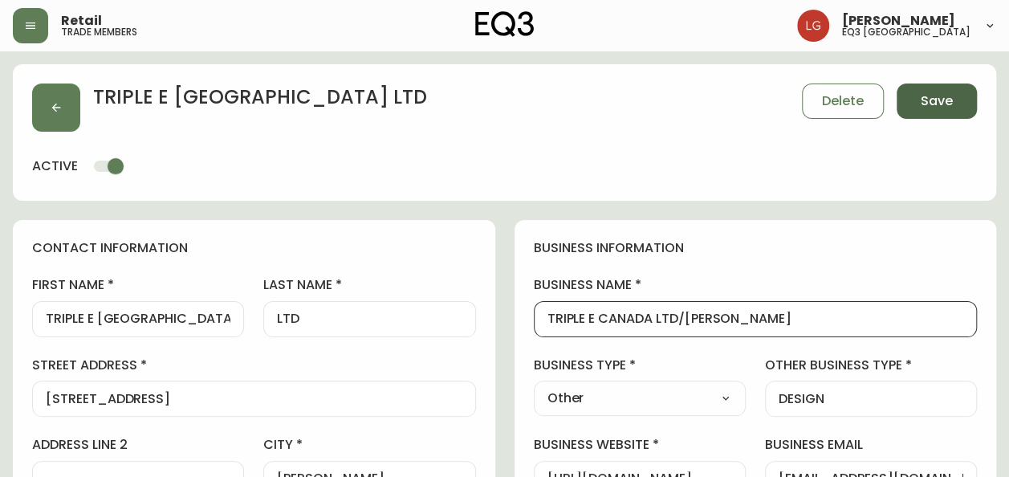
type input "TRIPLE E CANADA LTD/[PERSON_NAME]"
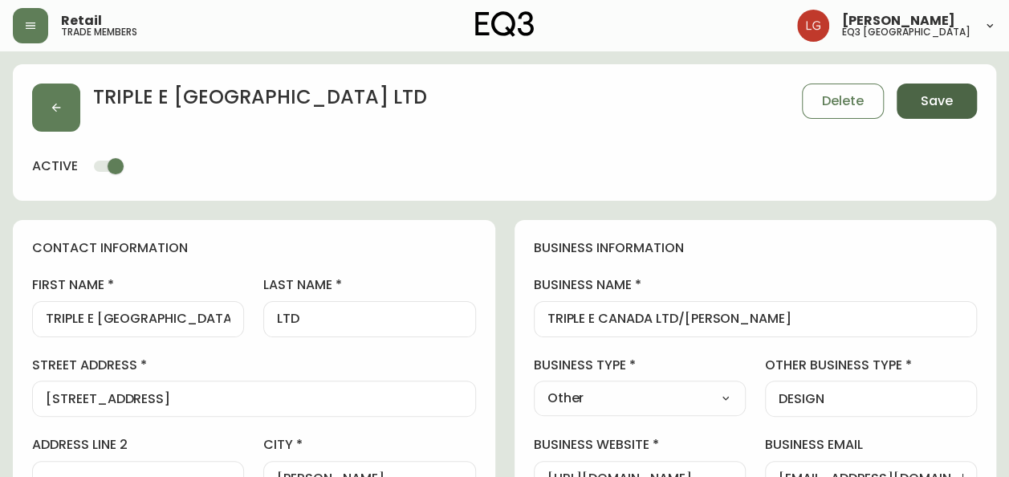
click at [929, 100] on span "Save" at bounding box center [936, 101] width 32 height 18
type input "Other"
type input "DESIGN"
select select "Other"
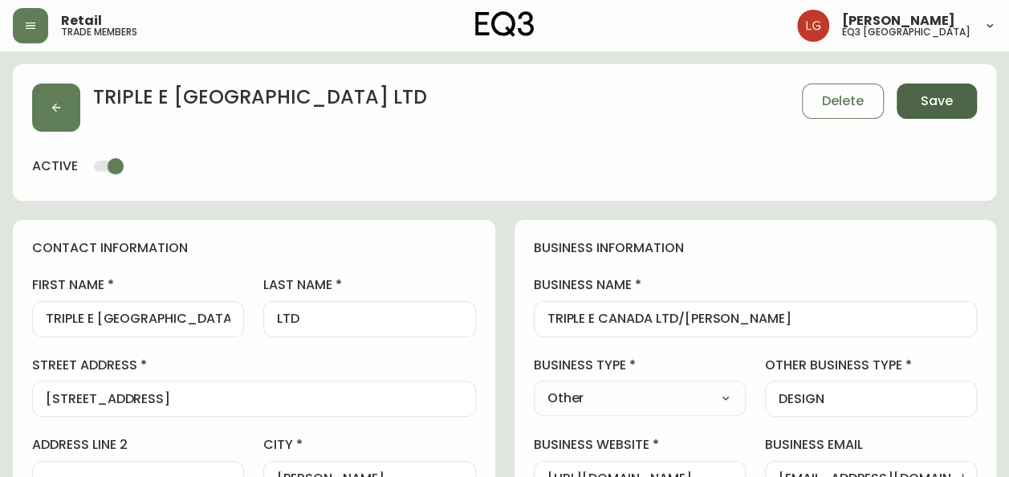
select select "Other"
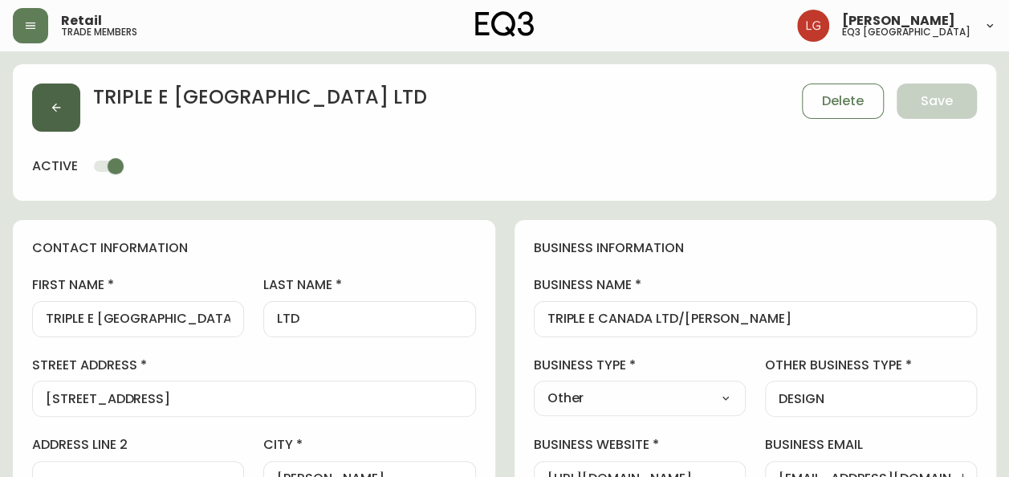
click at [73, 104] on button "button" at bounding box center [56, 107] width 48 height 48
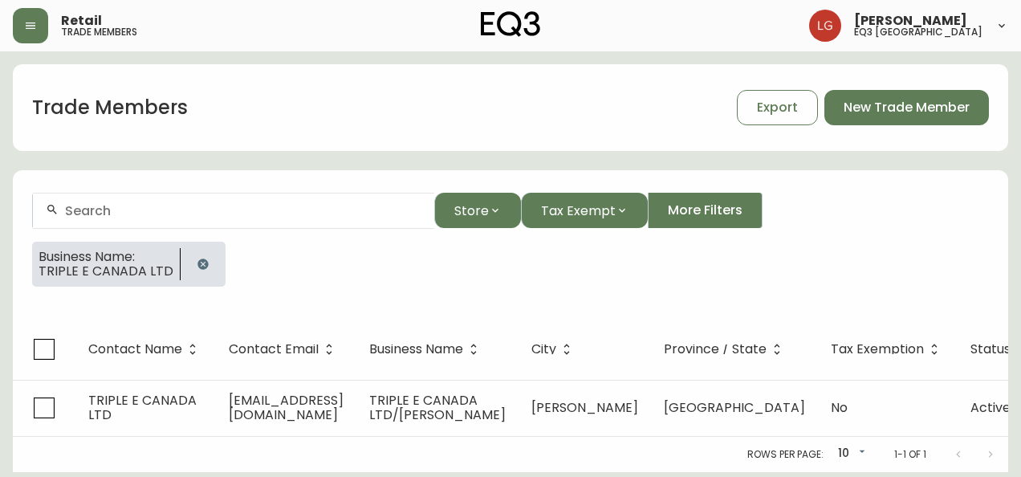
click at [197, 267] on icon "button" at bounding box center [203, 264] width 13 height 13
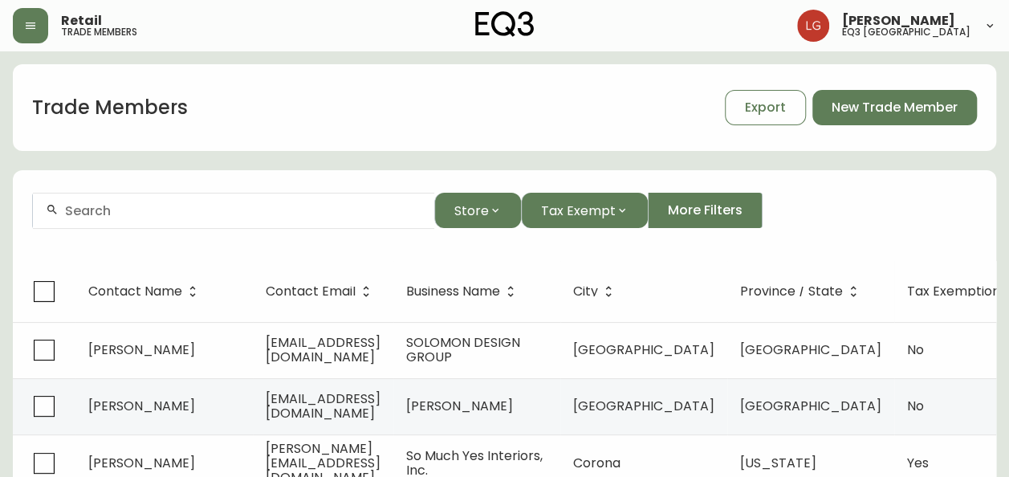
click at [211, 189] on form "Store Tax Exempt More Filters" at bounding box center [504, 216] width 983 height 87
drag, startPoint x: 209, startPoint y: 207, endPoint x: 257, endPoint y: 206, distance: 48.2
click at [209, 207] on input "text" at bounding box center [243, 210] width 356 height 15
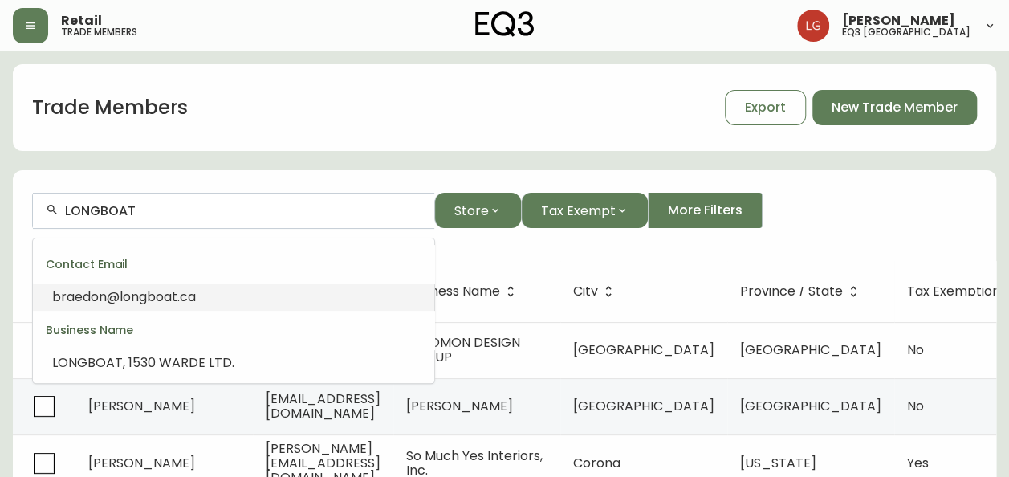
click at [266, 295] on li "braedon@ longboat .ca" at bounding box center [233, 296] width 401 height 27
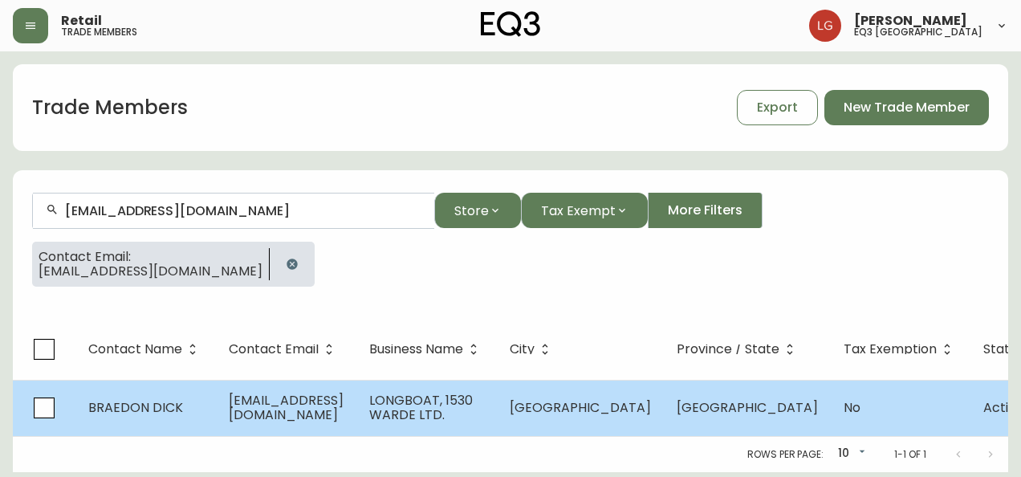
type input "[EMAIL_ADDRESS][DOMAIN_NAME]"
click at [356, 417] on td "[EMAIL_ADDRESS][DOMAIN_NAME]" at bounding box center [286, 408] width 140 height 56
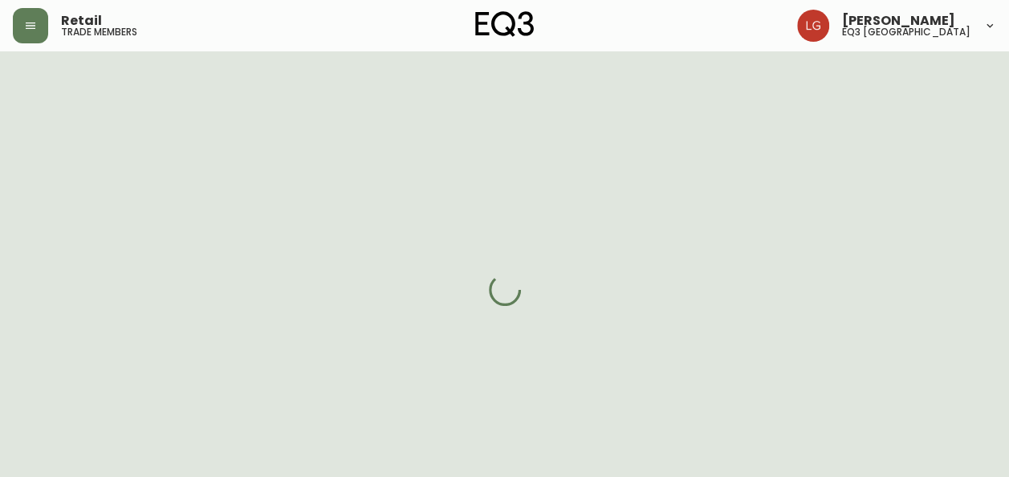
select select "MB"
select select "CA"
select select "CA_EN"
select select "Outreach from a Trade Rep"
select select "Other"
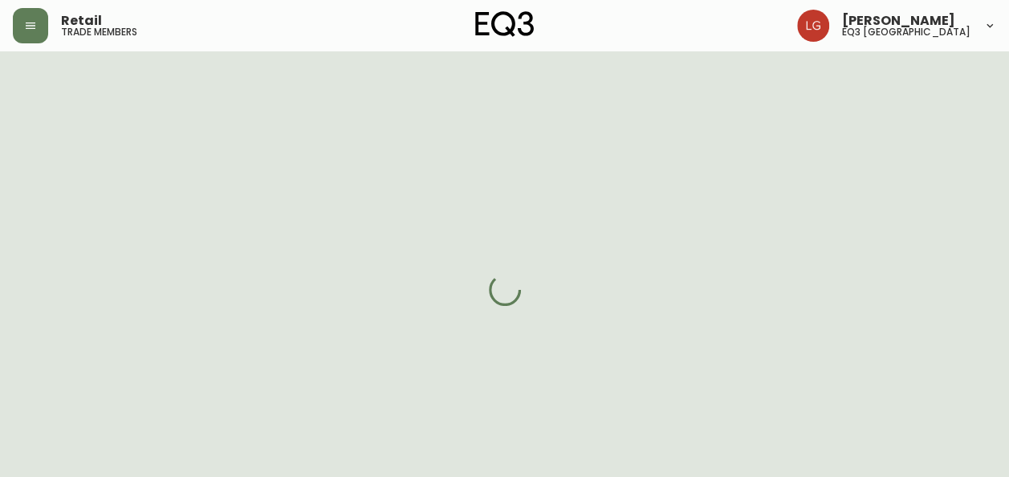
select select "cjw10z96p003c6gs0ds8faz1n"
select select "false"
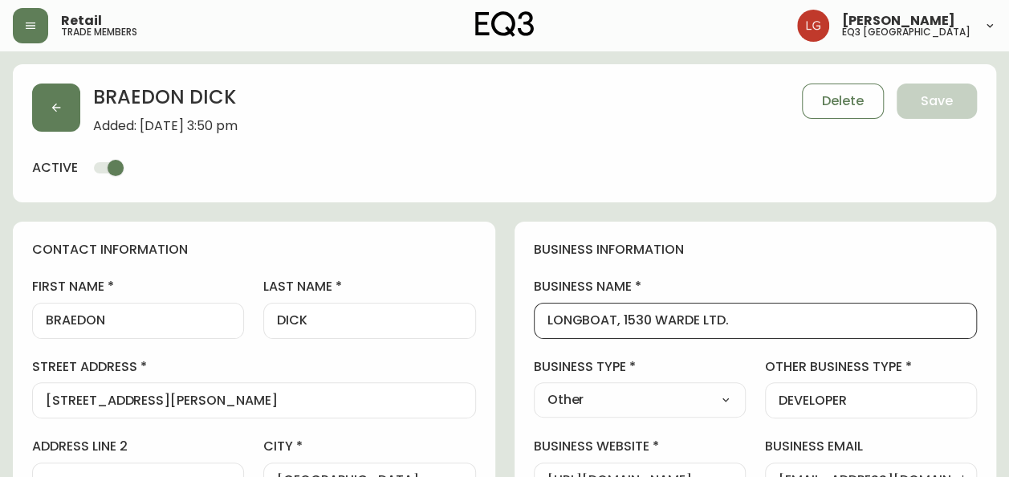
click at [618, 318] on input "LONGBOAT, 1530 WARDE LTD." at bounding box center [755, 320] width 416 height 15
type input "LONGBOAT 1530 WARDE LTD."
click at [958, 103] on button "Save" at bounding box center [936, 100] width 80 height 35
select select
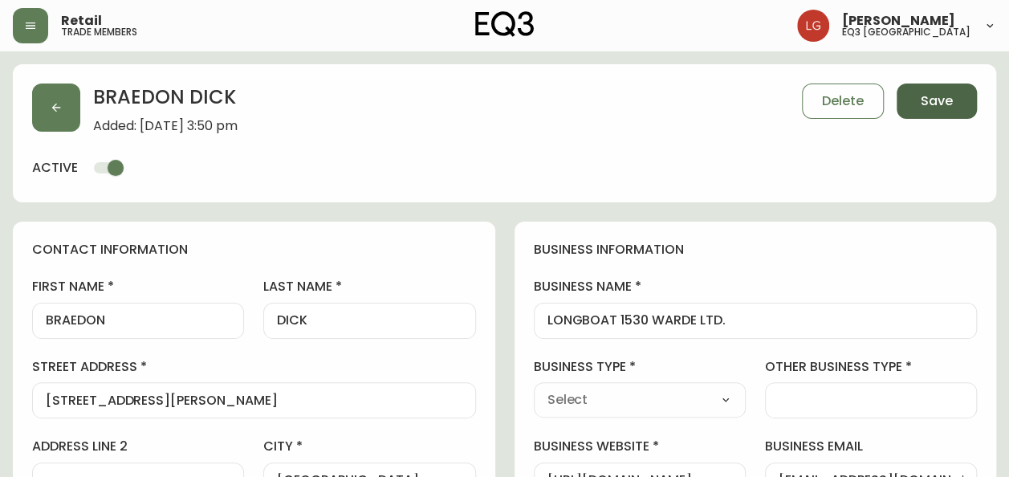
type input "Other"
select select "Other"
type input "DEVELOPER"
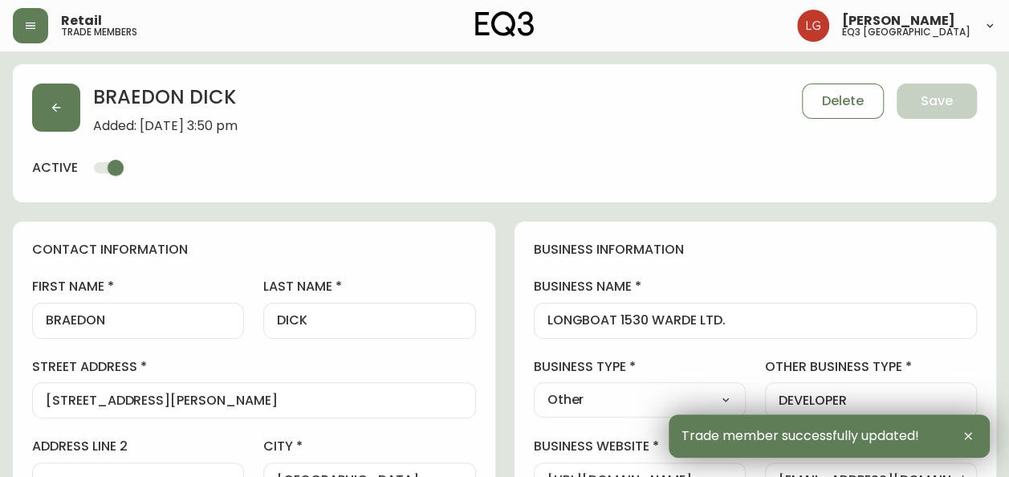
click at [613, 316] on input "LONGBOAT 1530 WARDE LTD." at bounding box center [755, 320] width 416 height 15
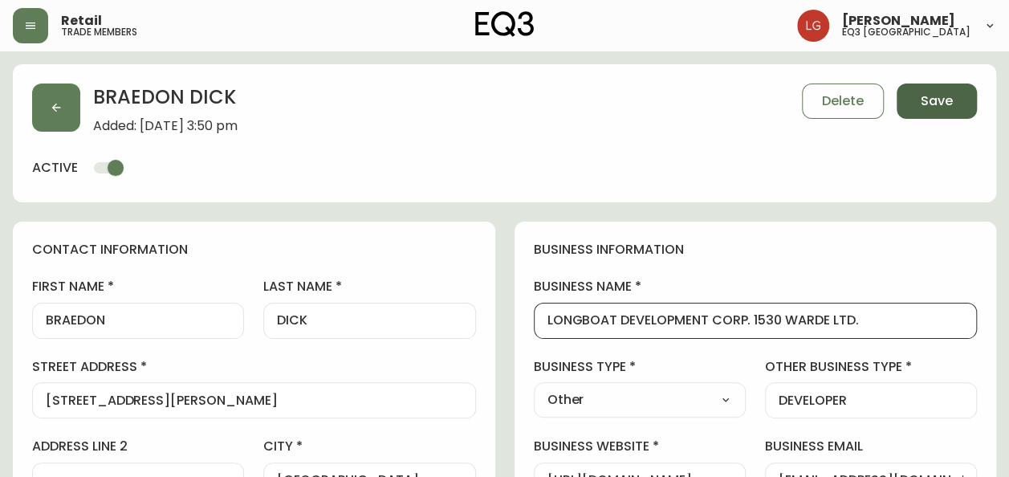
type input "LONGBOAT DEVELOPMENT CORP. 1530 WARDE LTD."
click at [920, 98] on button "Save" at bounding box center [936, 100] width 80 height 35
type input "Other"
type input "DEVELOPER"
select select "Other"
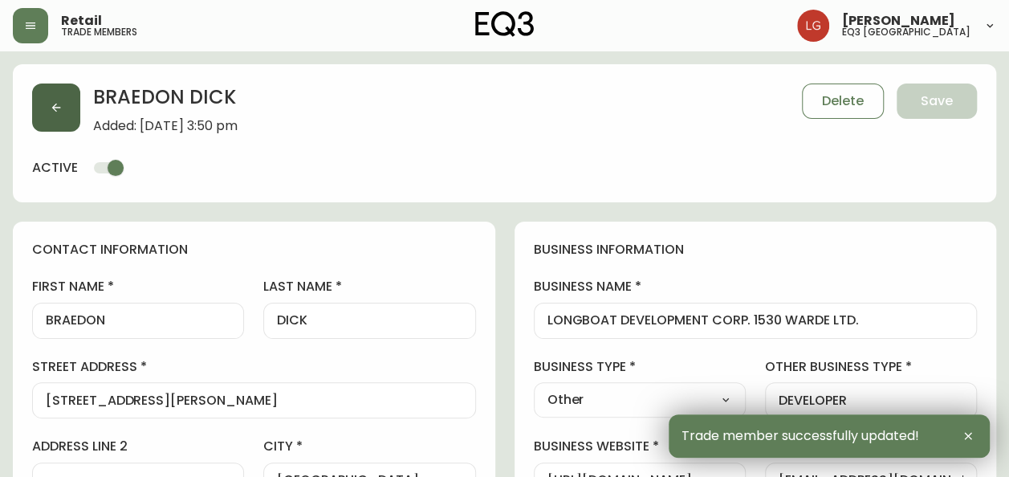
click at [54, 100] on button "button" at bounding box center [56, 107] width 48 height 48
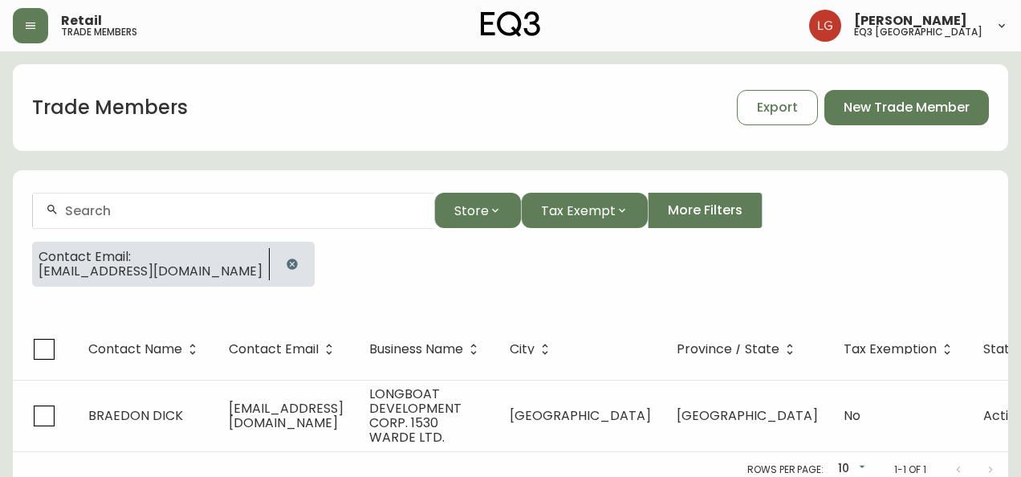
click at [286, 263] on icon "button" at bounding box center [291, 263] width 10 height 10
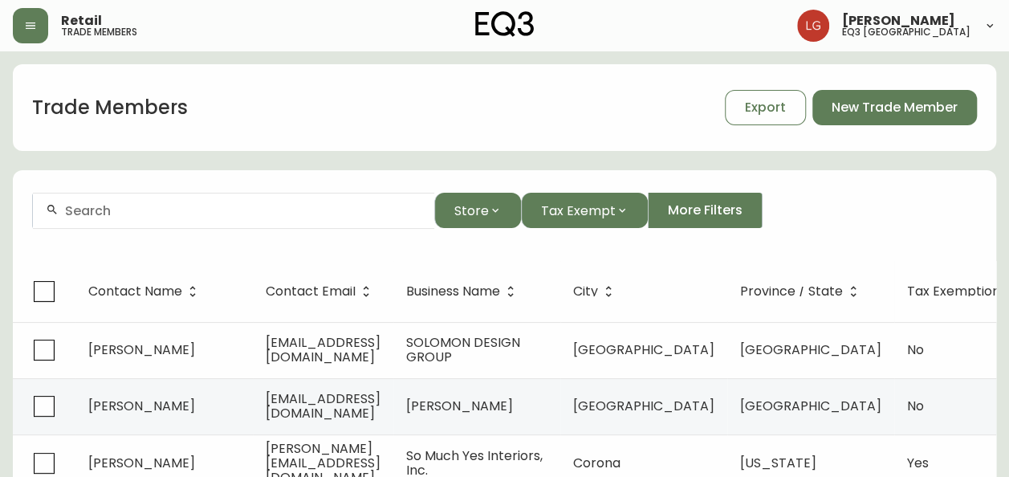
click at [167, 218] on div at bounding box center [233, 211] width 401 height 36
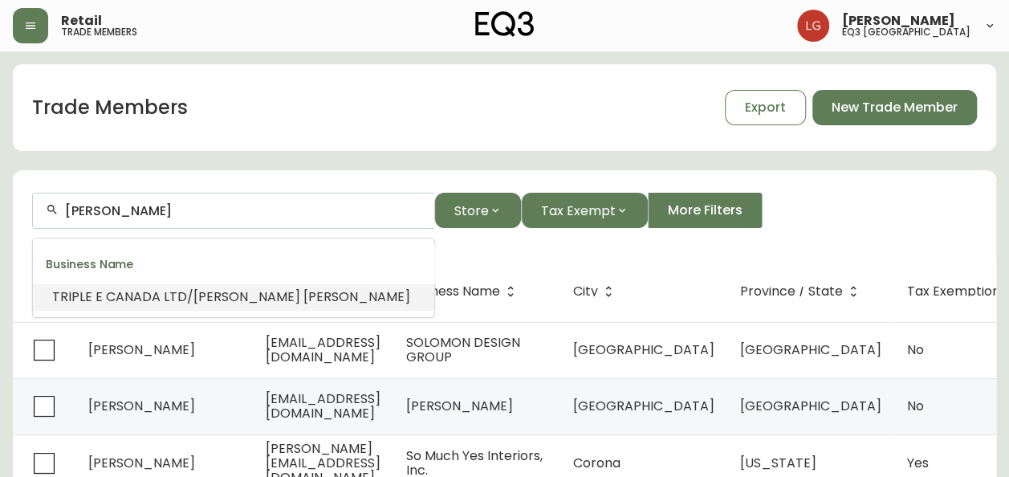
type input "[PERSON_NAME]"
drag, startPoint x: 258, startPoint y: 204, endPoint x: -3, endPoint y: 220, distance: 261.3
click at [0, 220] on html "Retail trade members [PERSON_NAME] eq3 winnipeg Trade Members Export New Trade …" at bounding box center [504, 460] width 1009 height 921
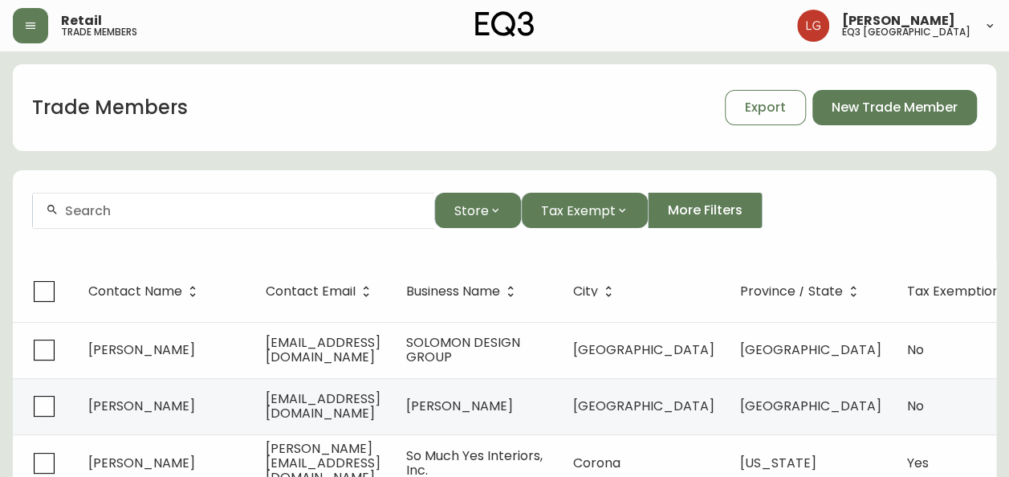
click at [154, 177] on form "Store Tax Exempt More Filters" at bounding box center [504, 216] width 983 height 87
click at [483, 212] on span "Store" at bounding box center [471, 211] width 35 height 20
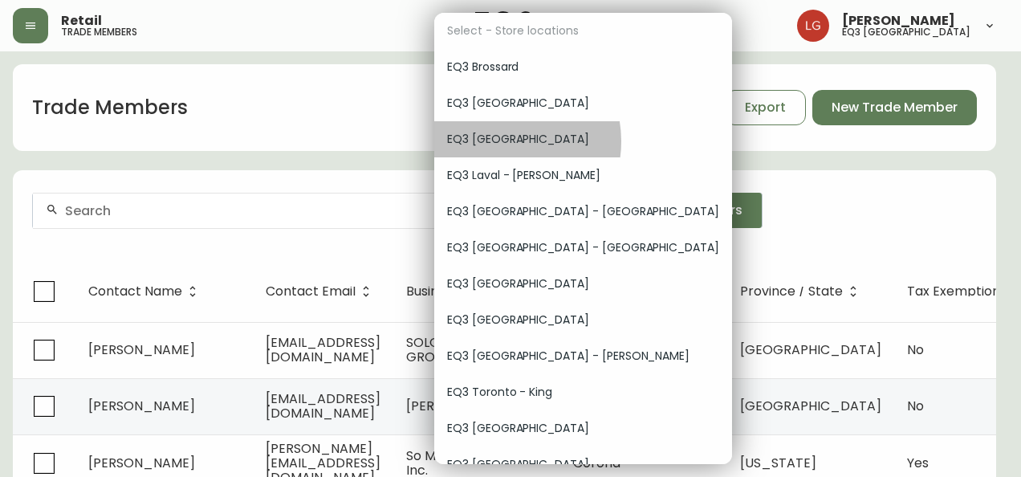
click at [499, 141] on span "EQ3 [GEOGRAPHIC_DATA]" at bounding box center [583, 139] width 272 height 17
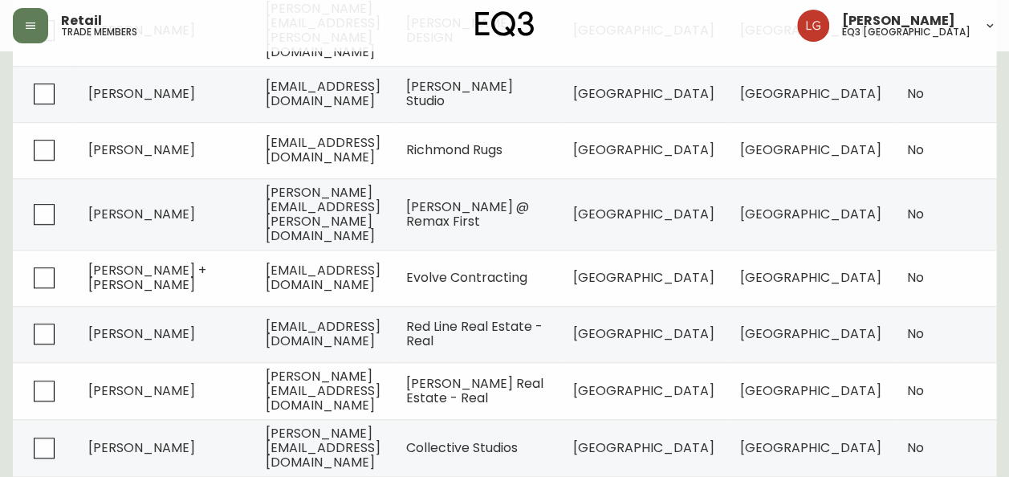
scroll to position [513, 0]
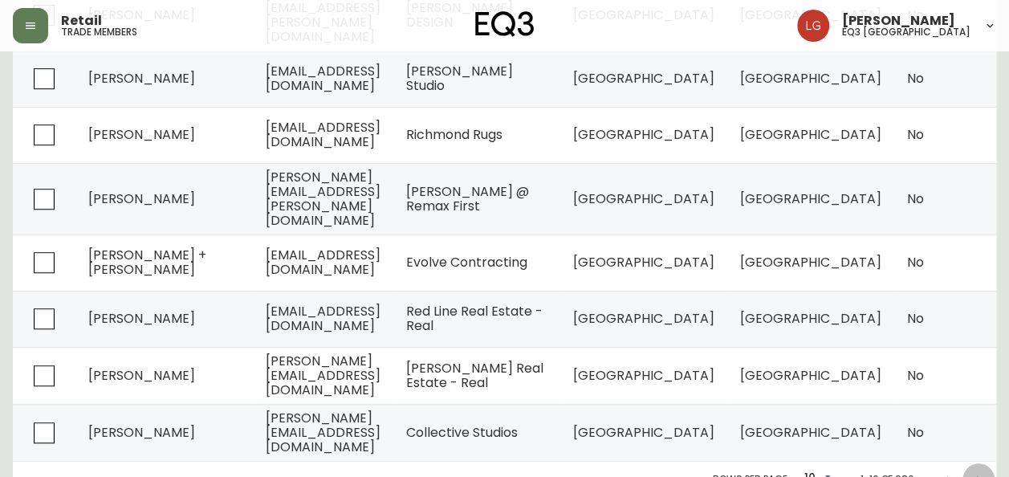
click at [982, 473] on icon "Next page" at bounding box center [978, 479] width 13 height 13
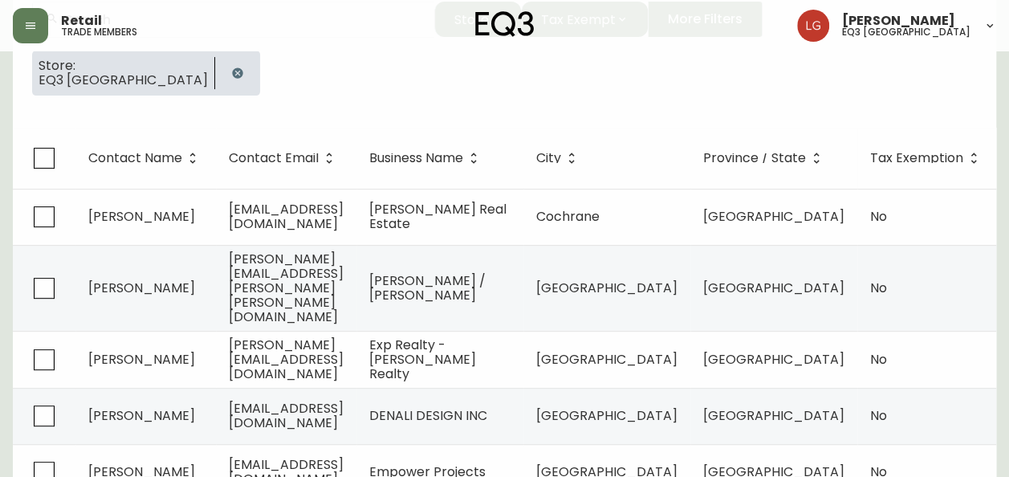
scroll to position [512, 0]
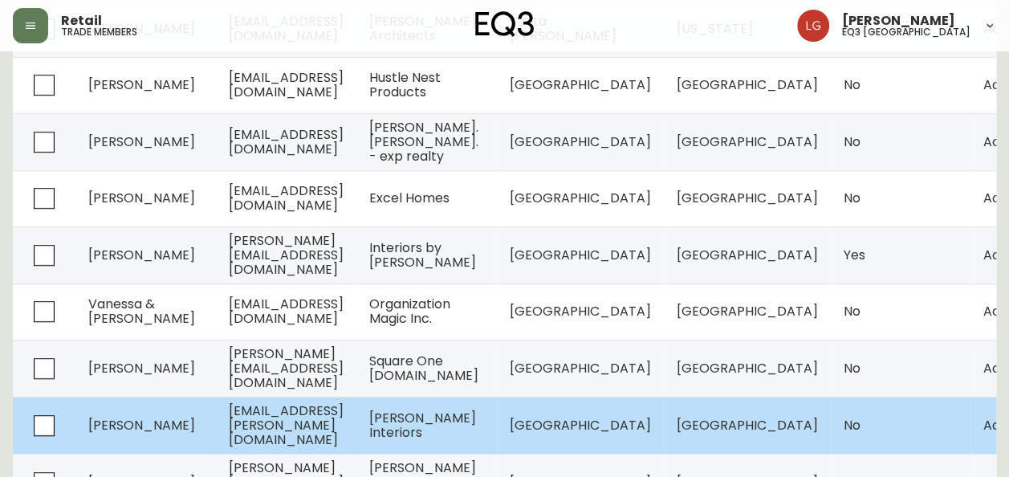
scroll to position [513, 0]
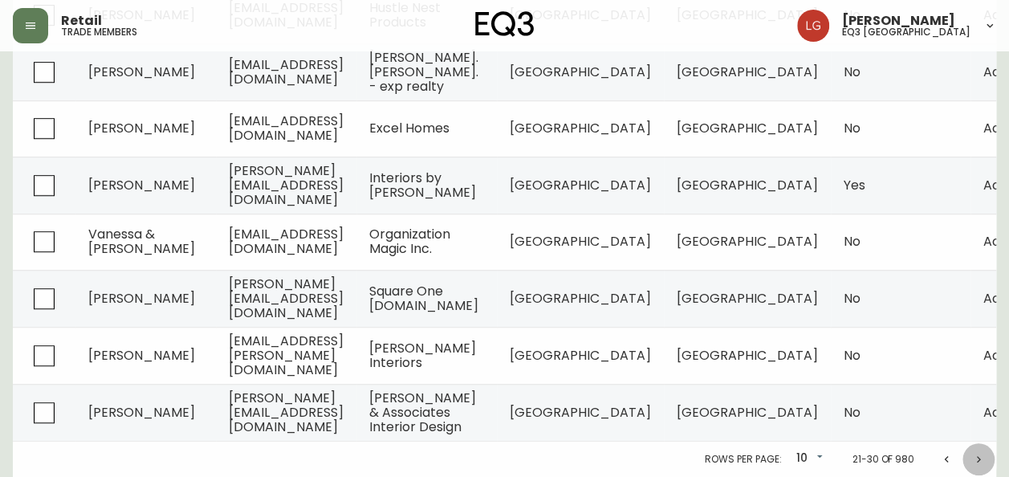
click at [985, 457] on button "Next page" at bounding box center [978, 459] width 32 height 32
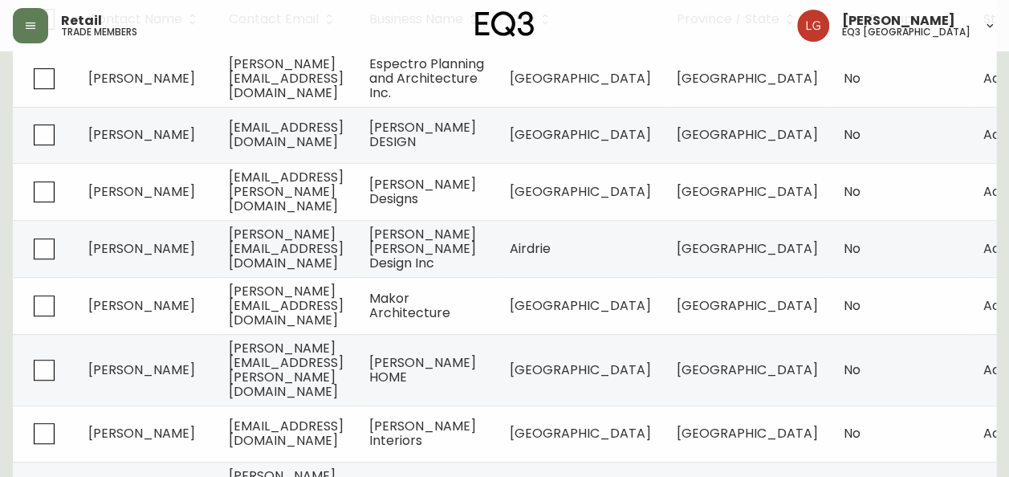
scroll to position [513, 0]
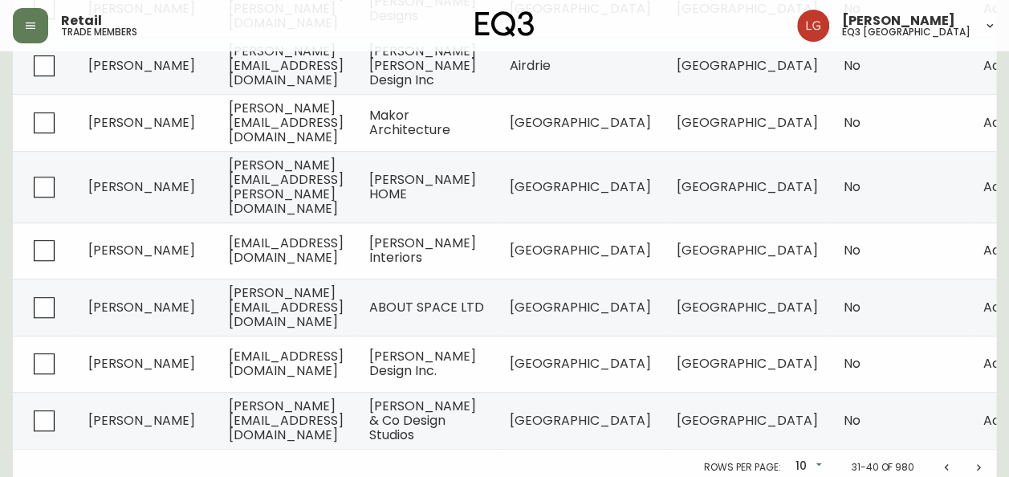
click at [973, 461] on icon "Next page" at bounding box center [978, 467] width 13 height 13
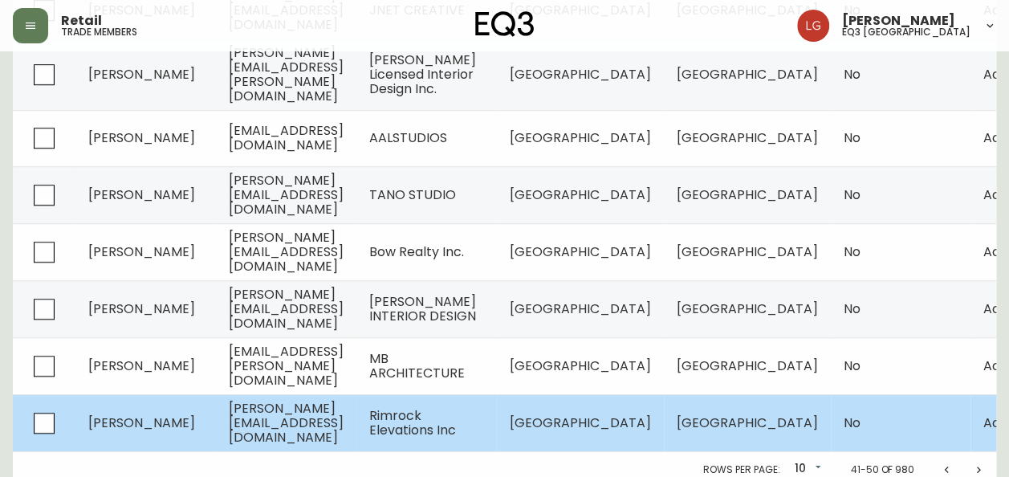
scroll to position [512, 0]
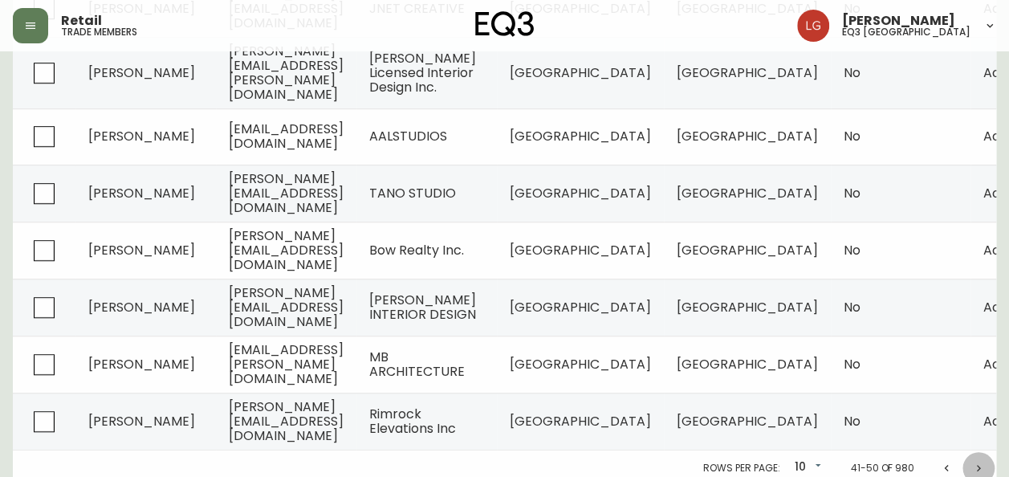
click at [981, 461] on icon "Next page" at bounding box center [978, 467] width 13 height 13
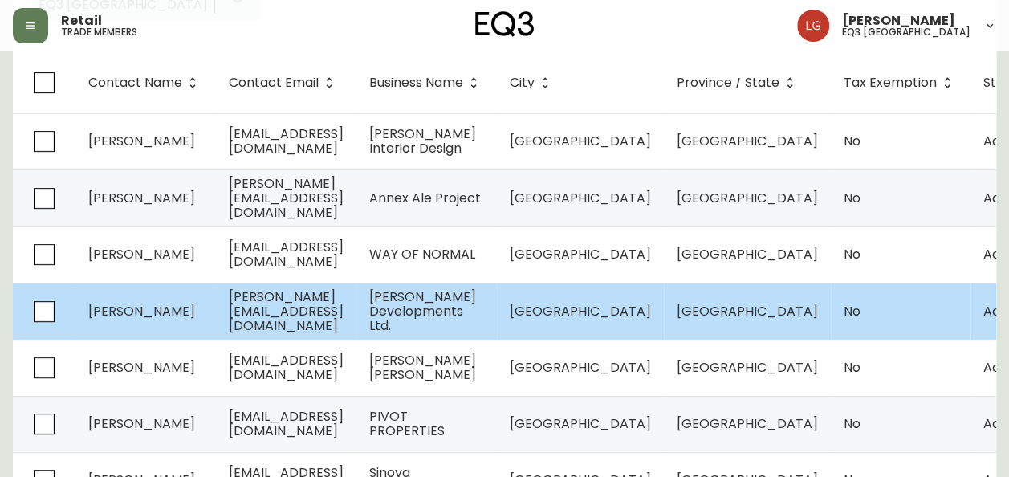
scroll to position [512, 0]
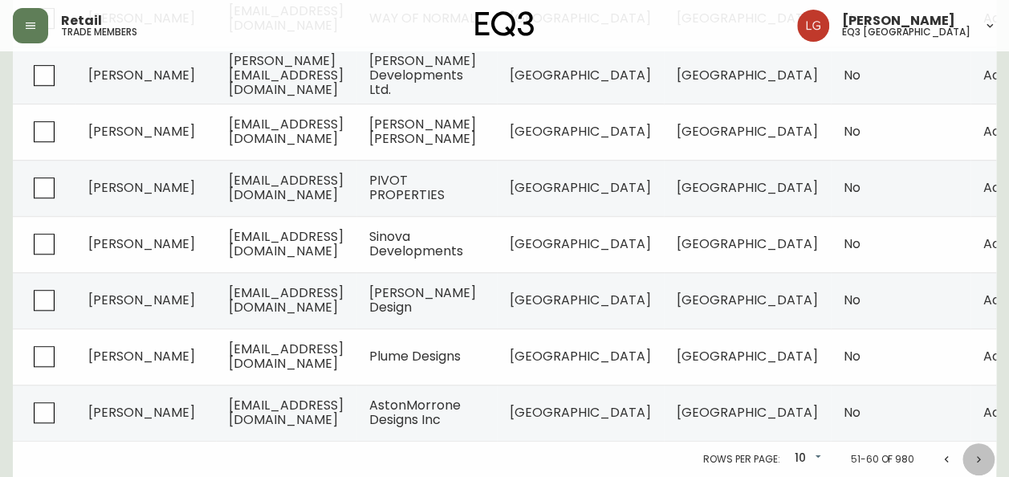
click at [980, 462] on icon "Next page" at bounding box center [978, 459] width 13 height 13
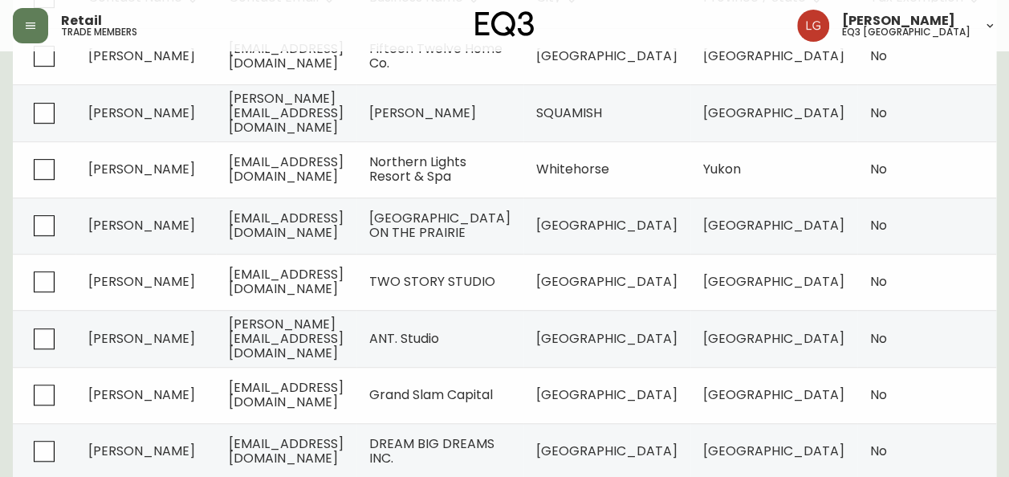
scroll to position [271, 0]
